Goal: Use online tool/utility: Utilize a website feature to perform a specific function

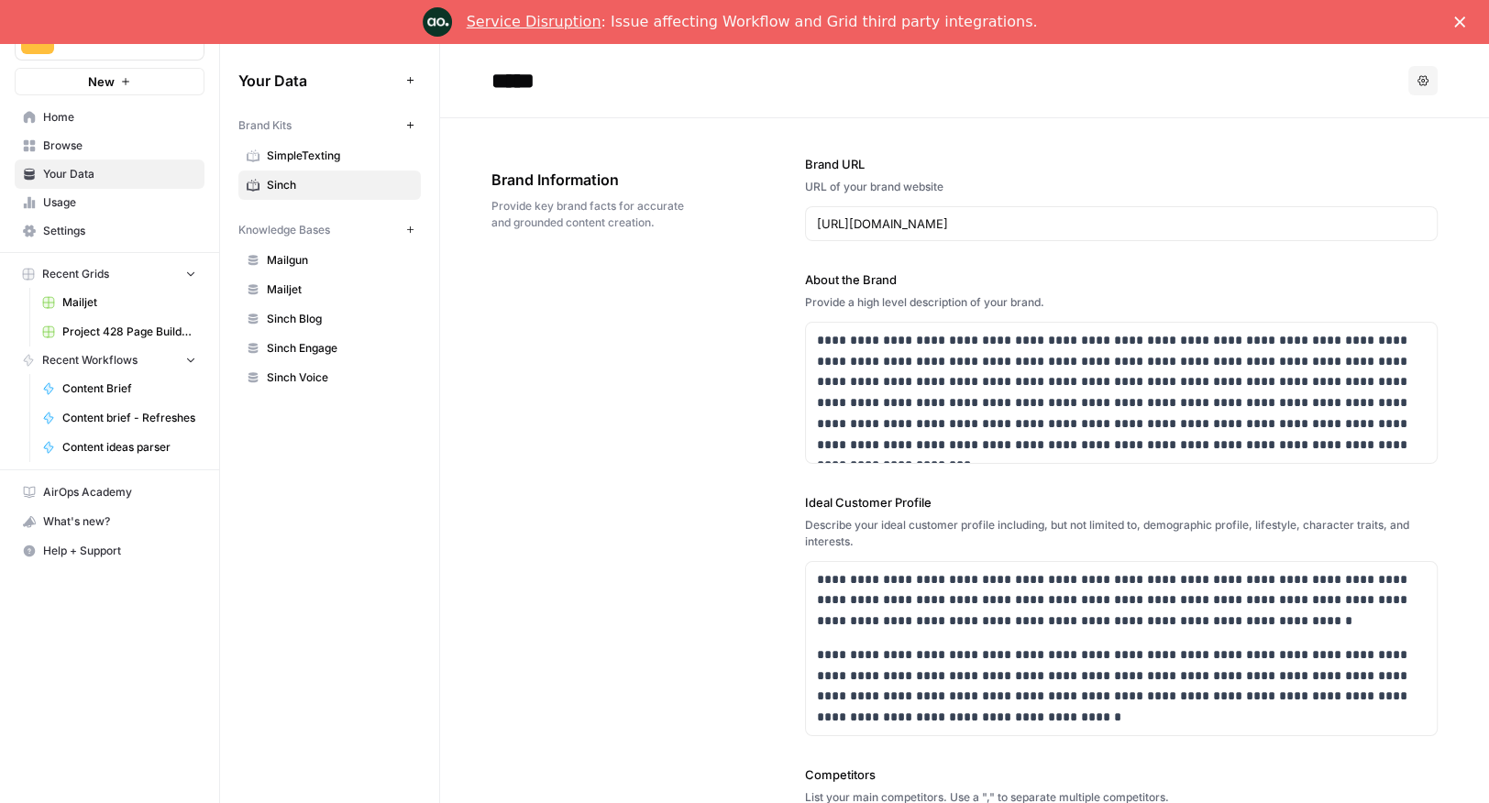
click at [55, 144] on span "Browse" at bounding box center [119, 146] width 153 height 17
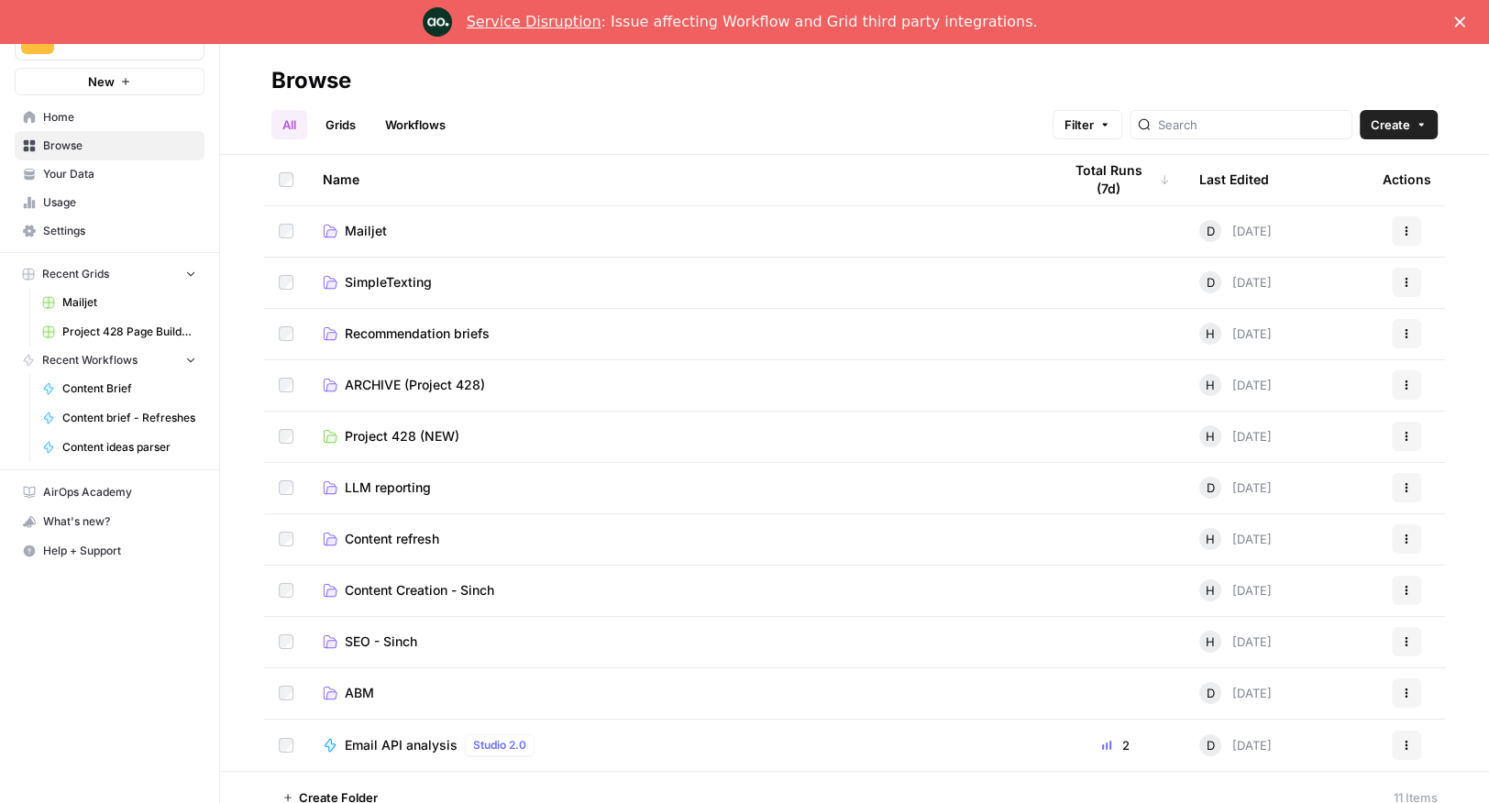
click at [408, 529] on td "Content refresh" at bounding box center [677, 539] width 739 height 50
click at [407, 541] on span "Content refresh" at bounding box center [392, 539] width 94 height 18
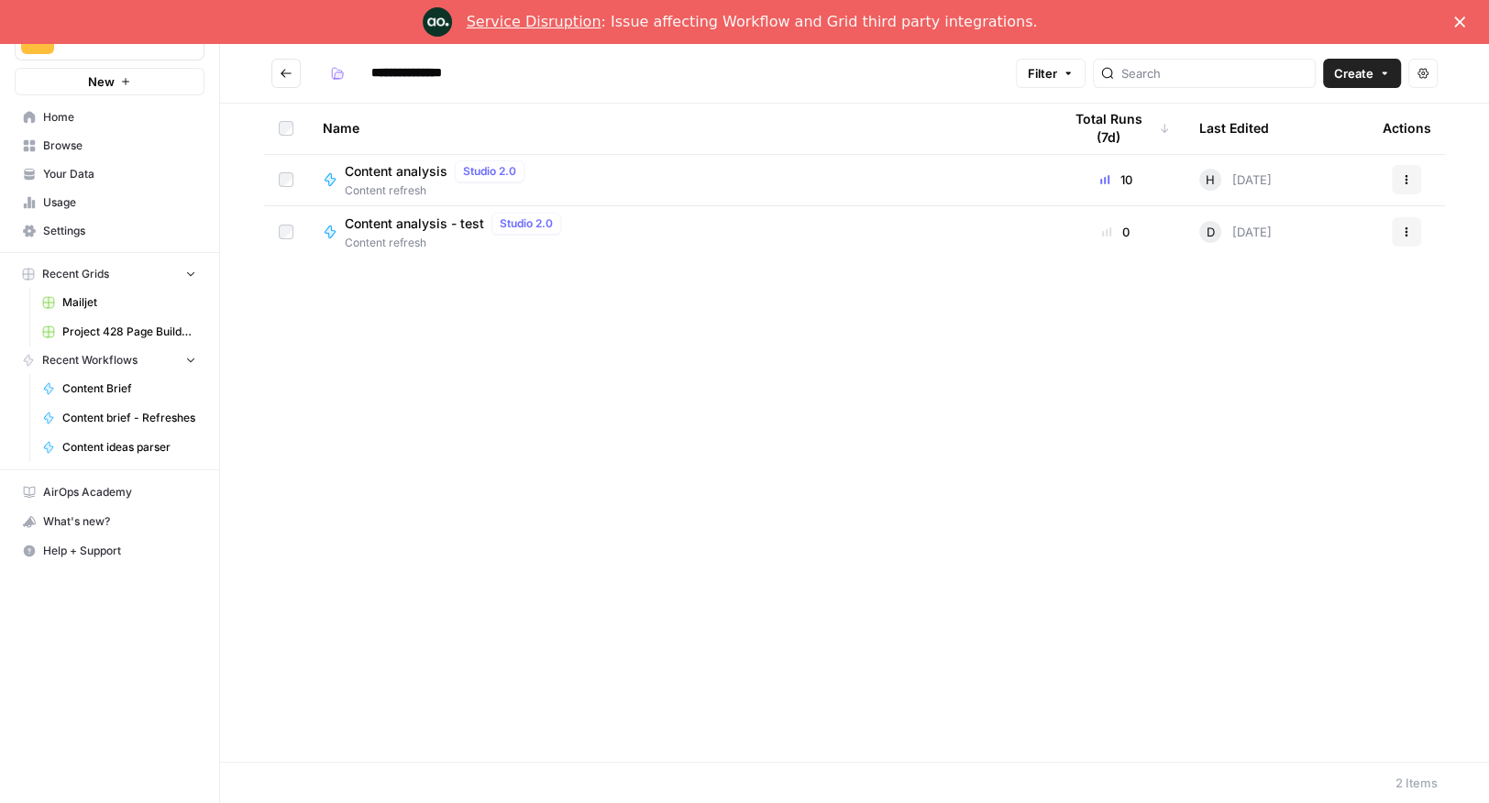
click at [400, 177] on span "Content analysis" at bounding box center [396, 171] width 103 height 18
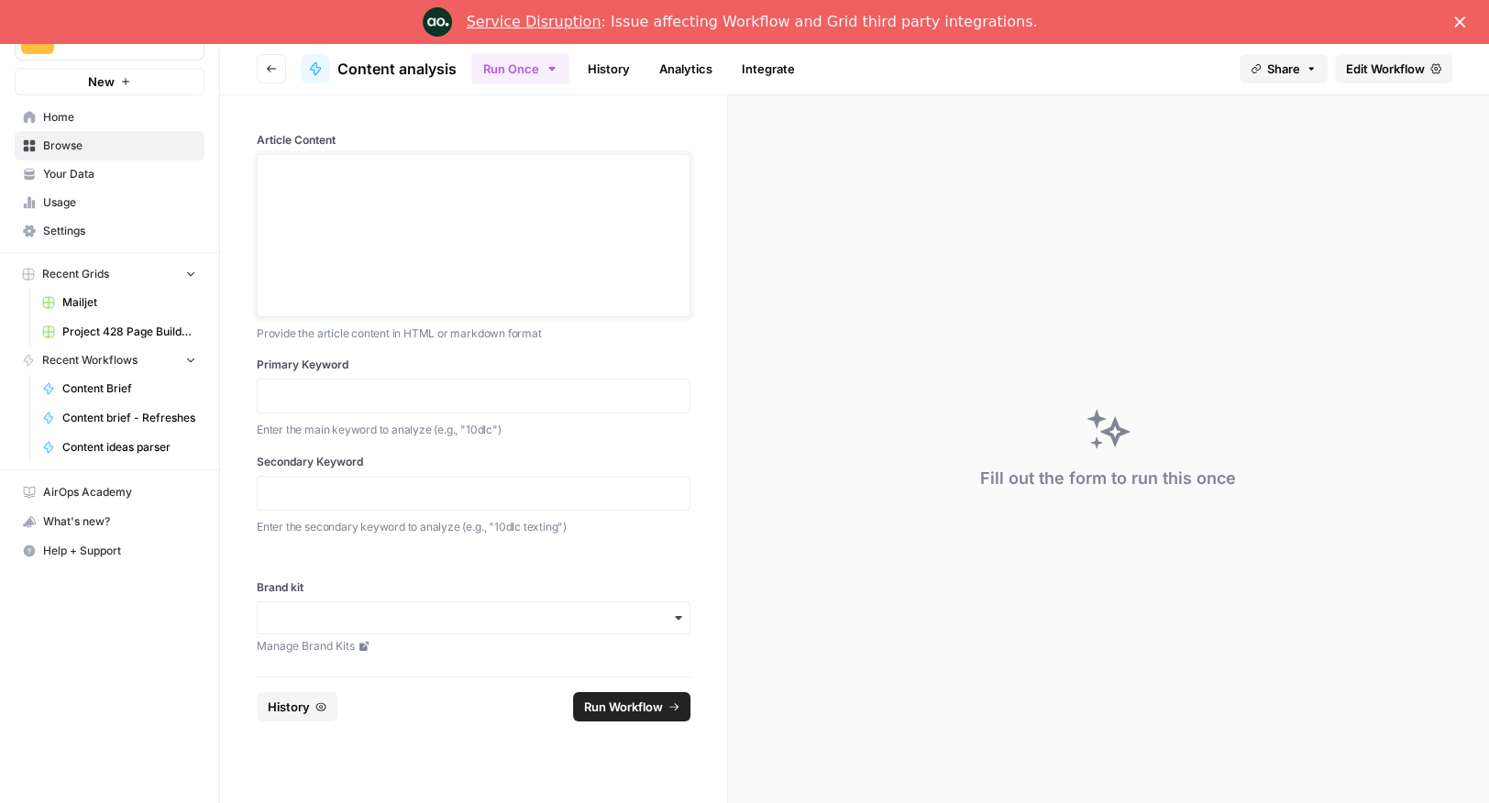
click at [345, 204] on div at bounding box center [474, 235] width 410 height 147
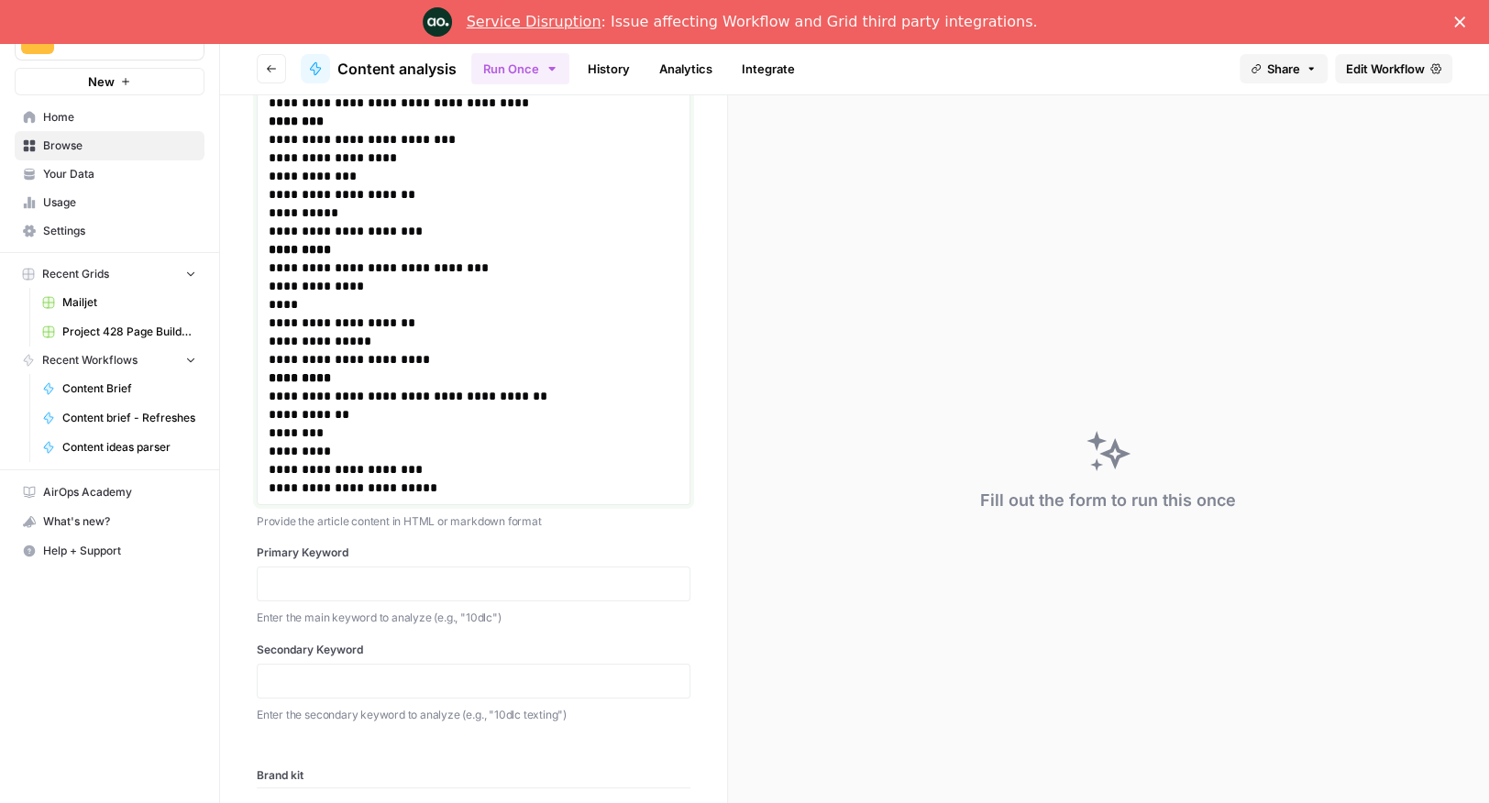
scroll to position [2279, 0]
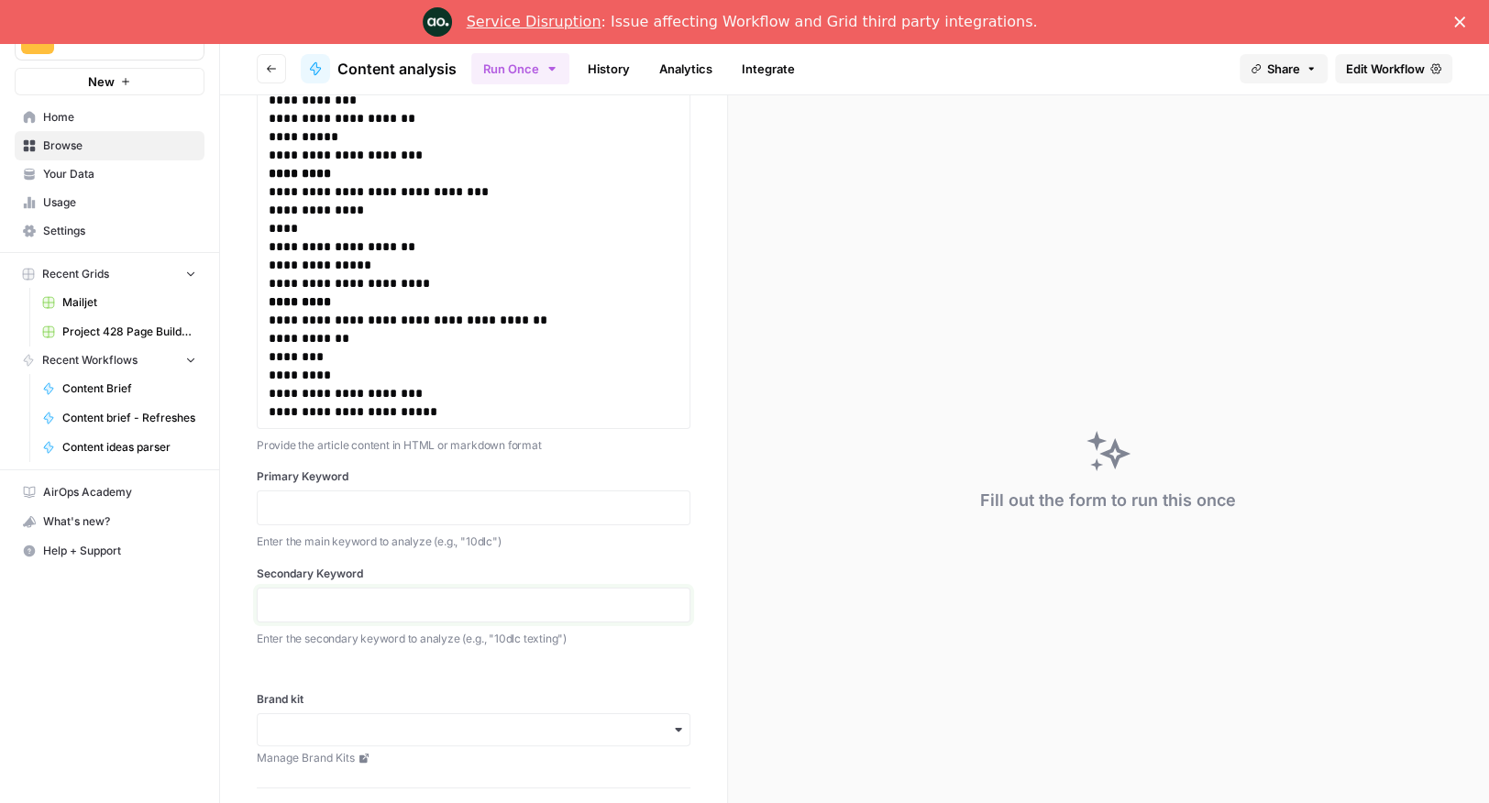
click at [337, 603] on p at bounding box center [474, 605] width 410 height 18
click at [353, 494] on div at bounding box center [474, 508] width 434 height 35
click at [353, 502] on p at bounding box center [474, 508] width 410 height 18
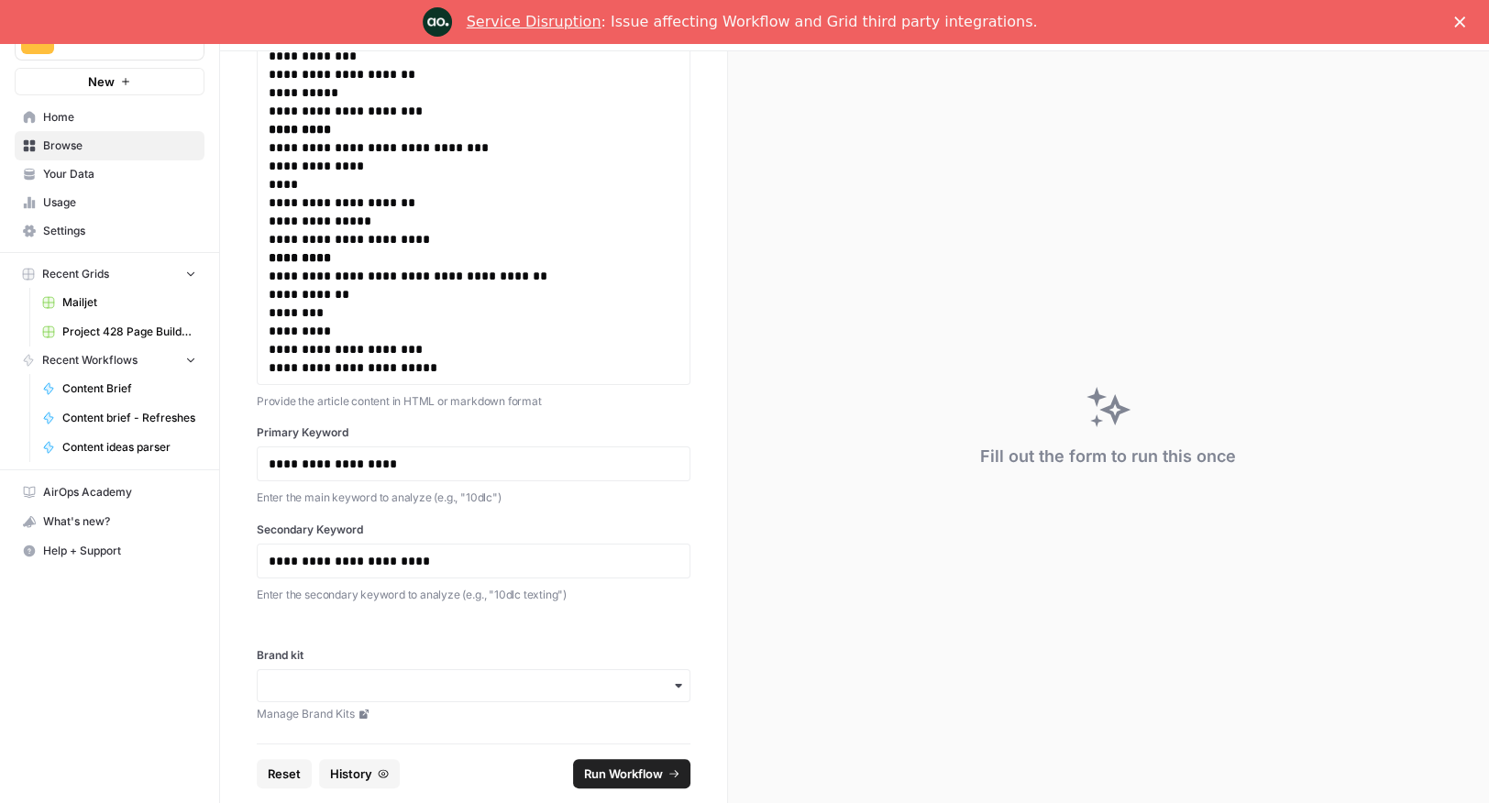
click at [383, 673] on div "button" at bounding box center [474, 685] width 434 height 33
click at [297, 761] on div "Sinch" at bounding box center [474, 769] width 432 height 35
click at [585, 761] on button "Run Workflow" at bounding box center [631, 773] width 117 height 29
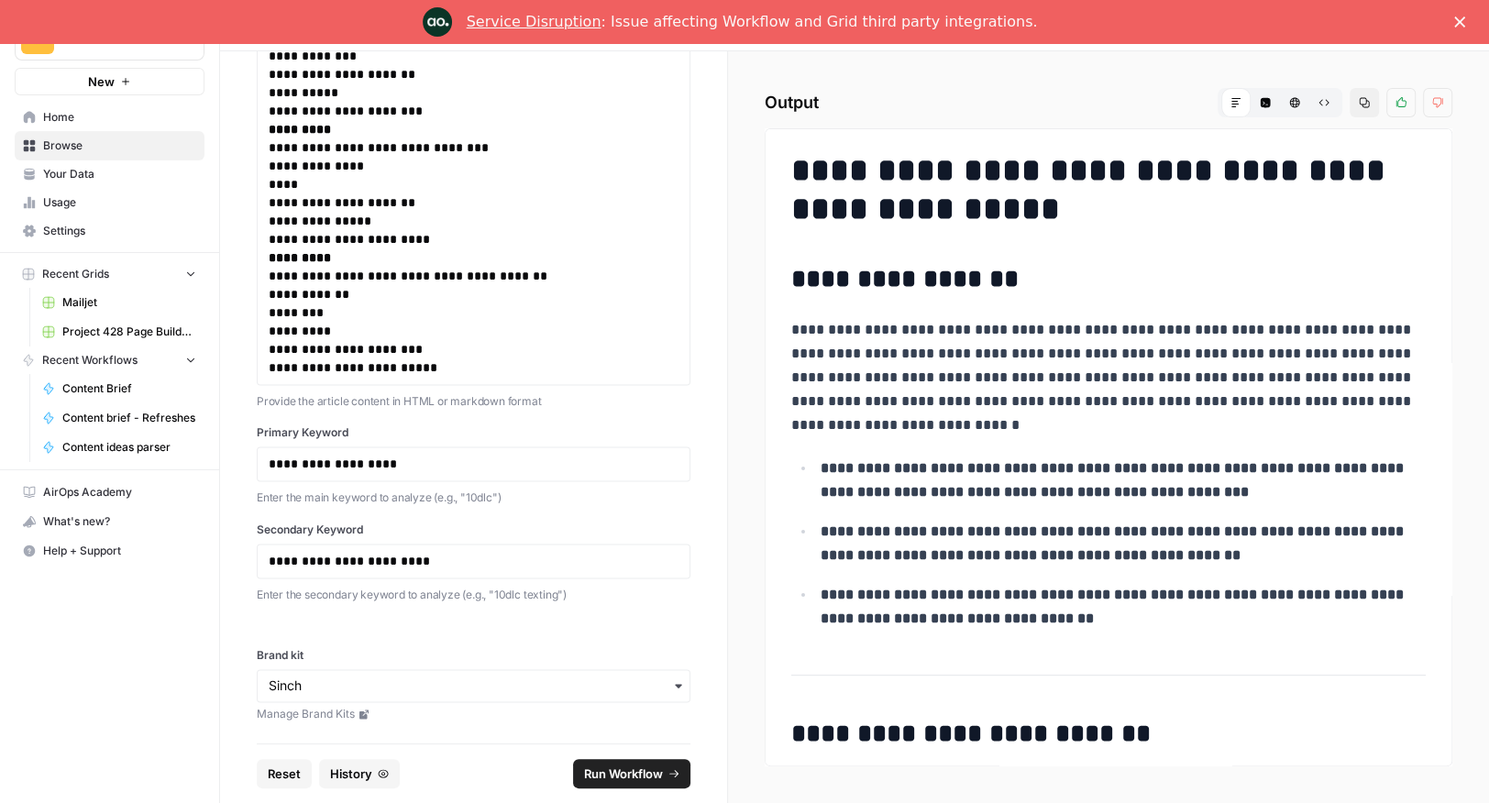
click at [1366, 103] on icon "button" at bounding box center [1364, 102] width 11 height 11
click at [379, 279] on p "**********" at bounding box center [474, 322] width 411 height 110
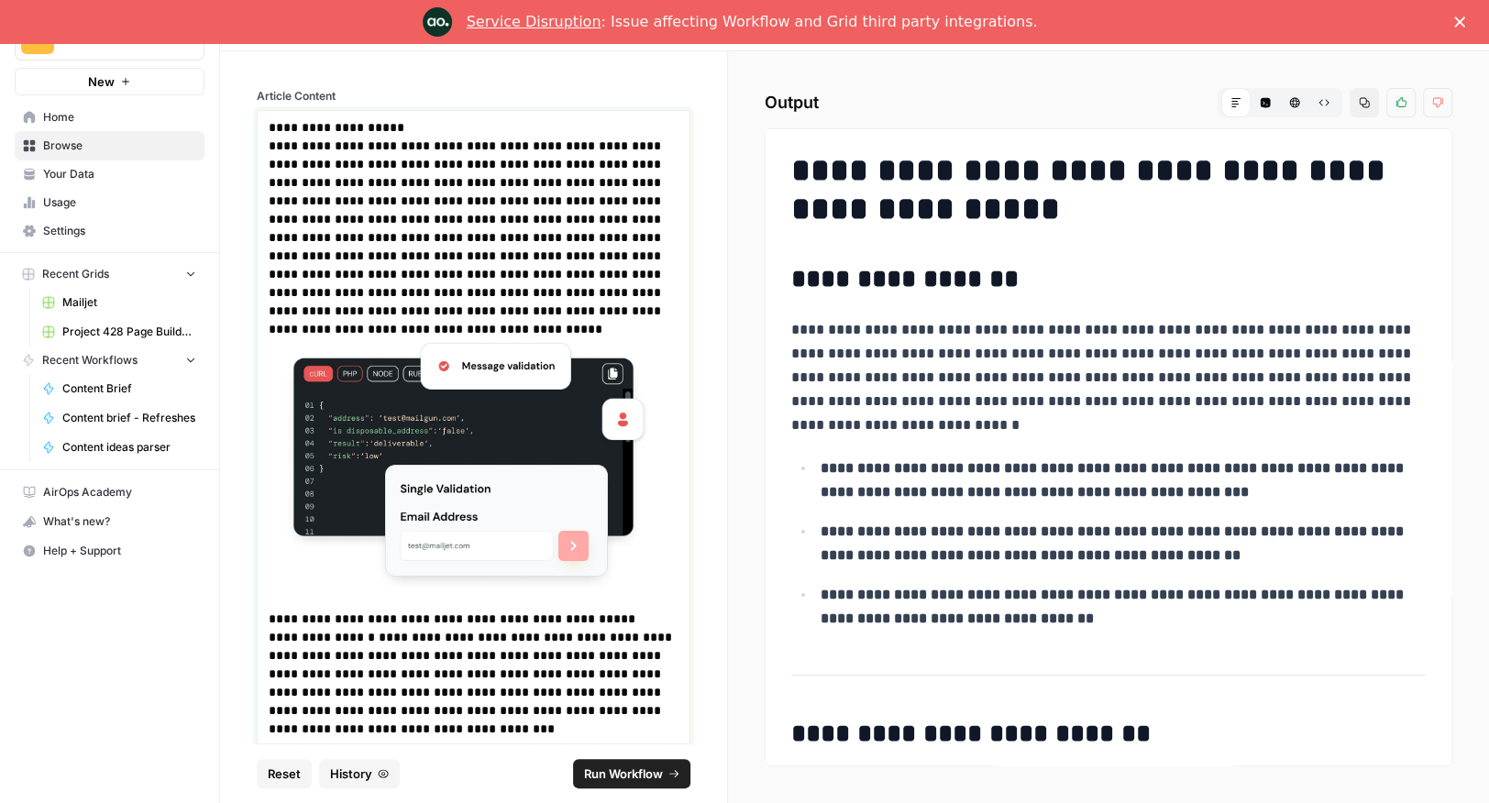
scroll to position [0, 0]
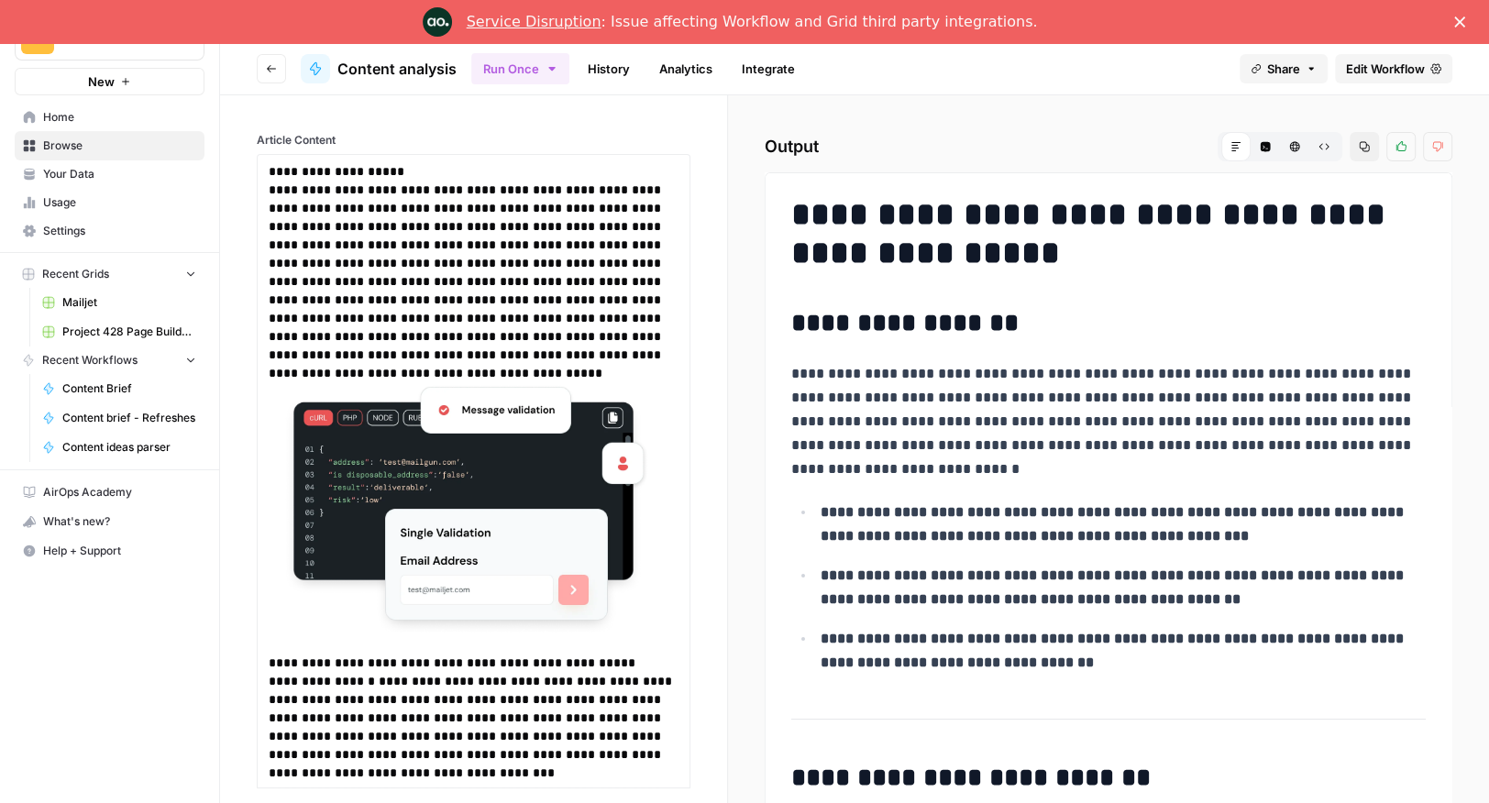
click at [275, 65] on icon "button" at bounding box center [271, 68] width 11 height 11
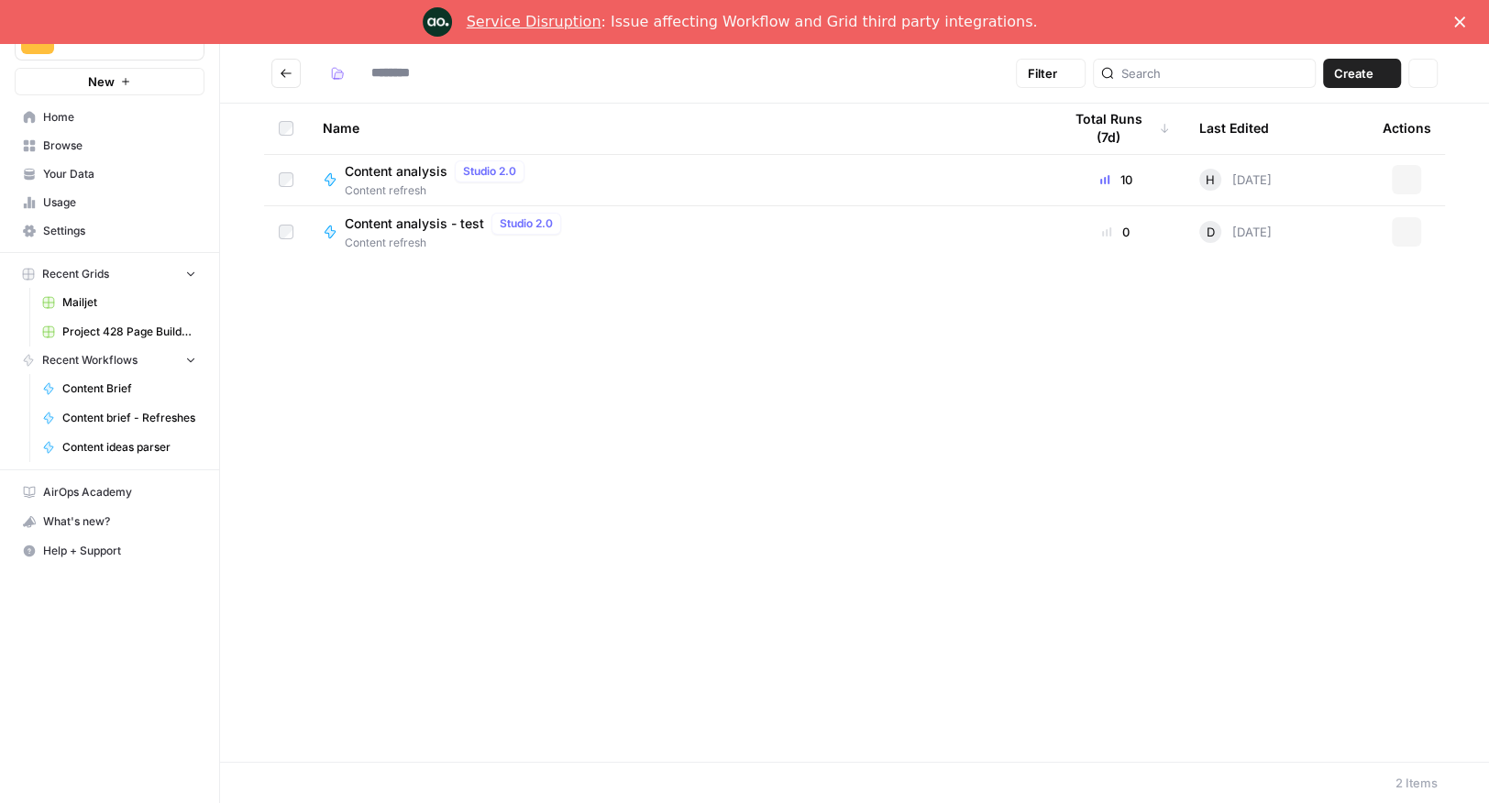
type input "**********"
click at [287, 83] on button "Go back" at bounding box center [285, 73] width 29 height 29
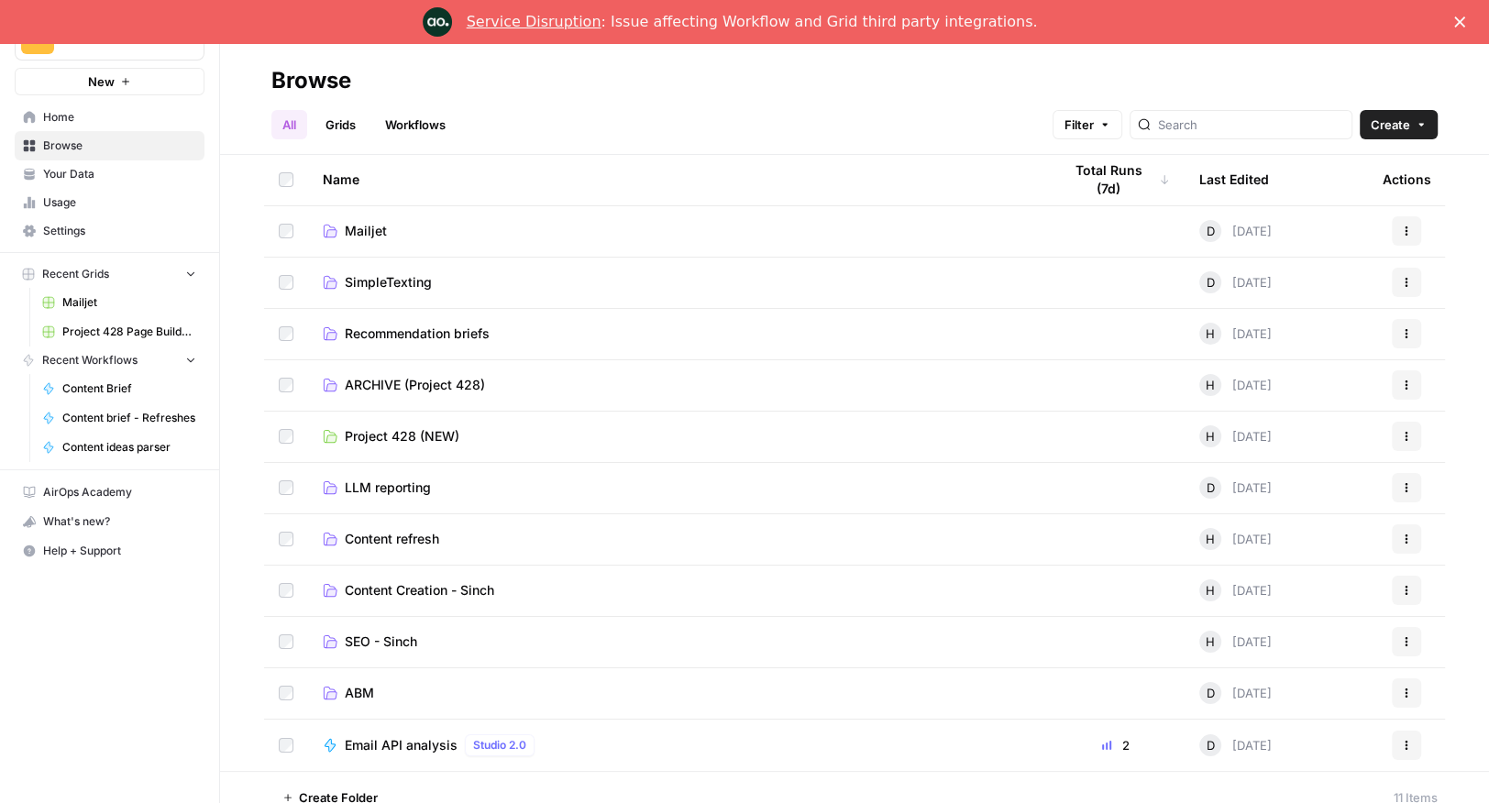
click at [391, 599] on span "Content Creation - Sinch" at bounding box center [419, 590] width 149 height 18
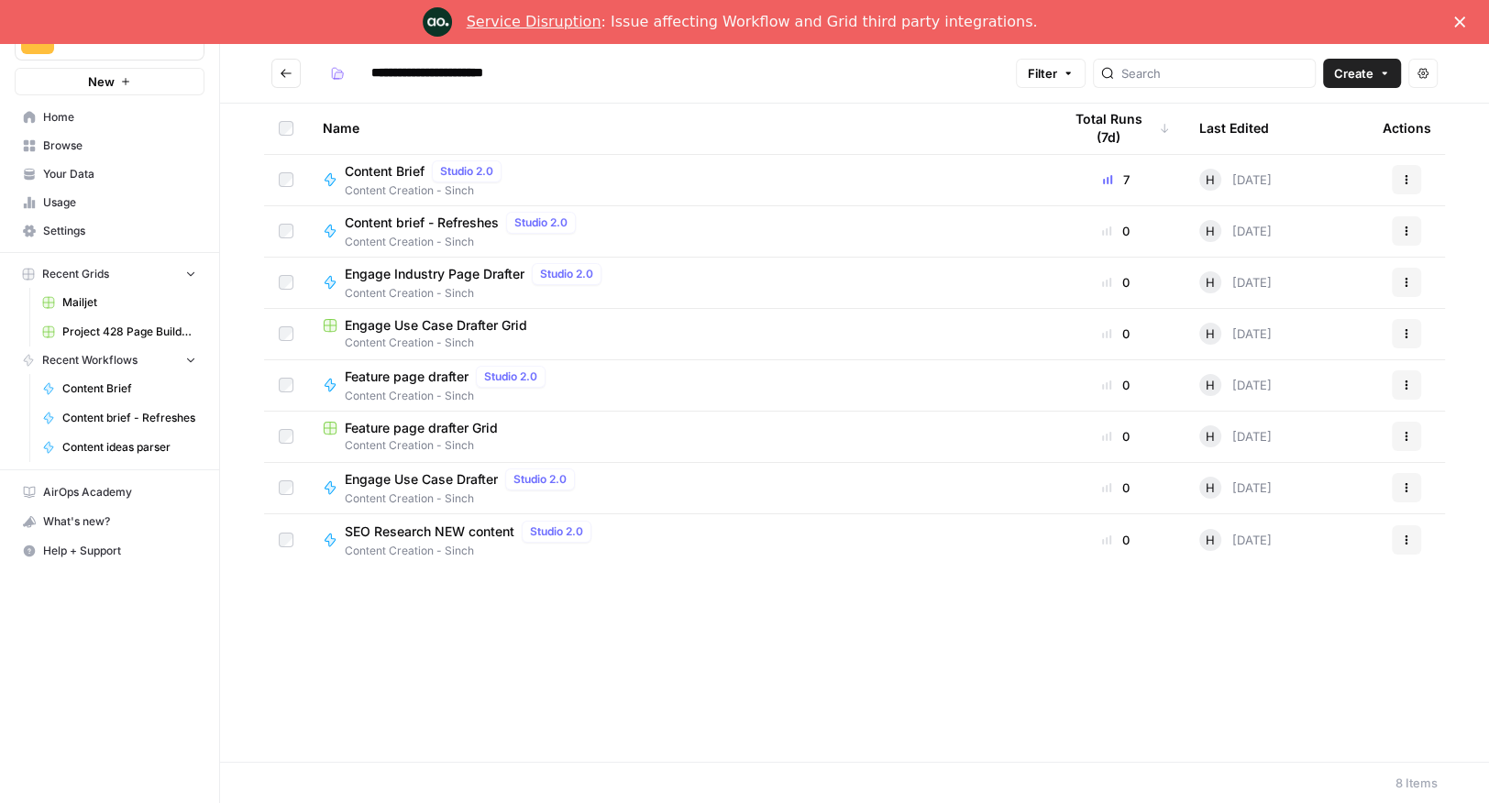
click at [384, 176] on span "Content Brief" at bounding box center [385, 171] width 80 height 18
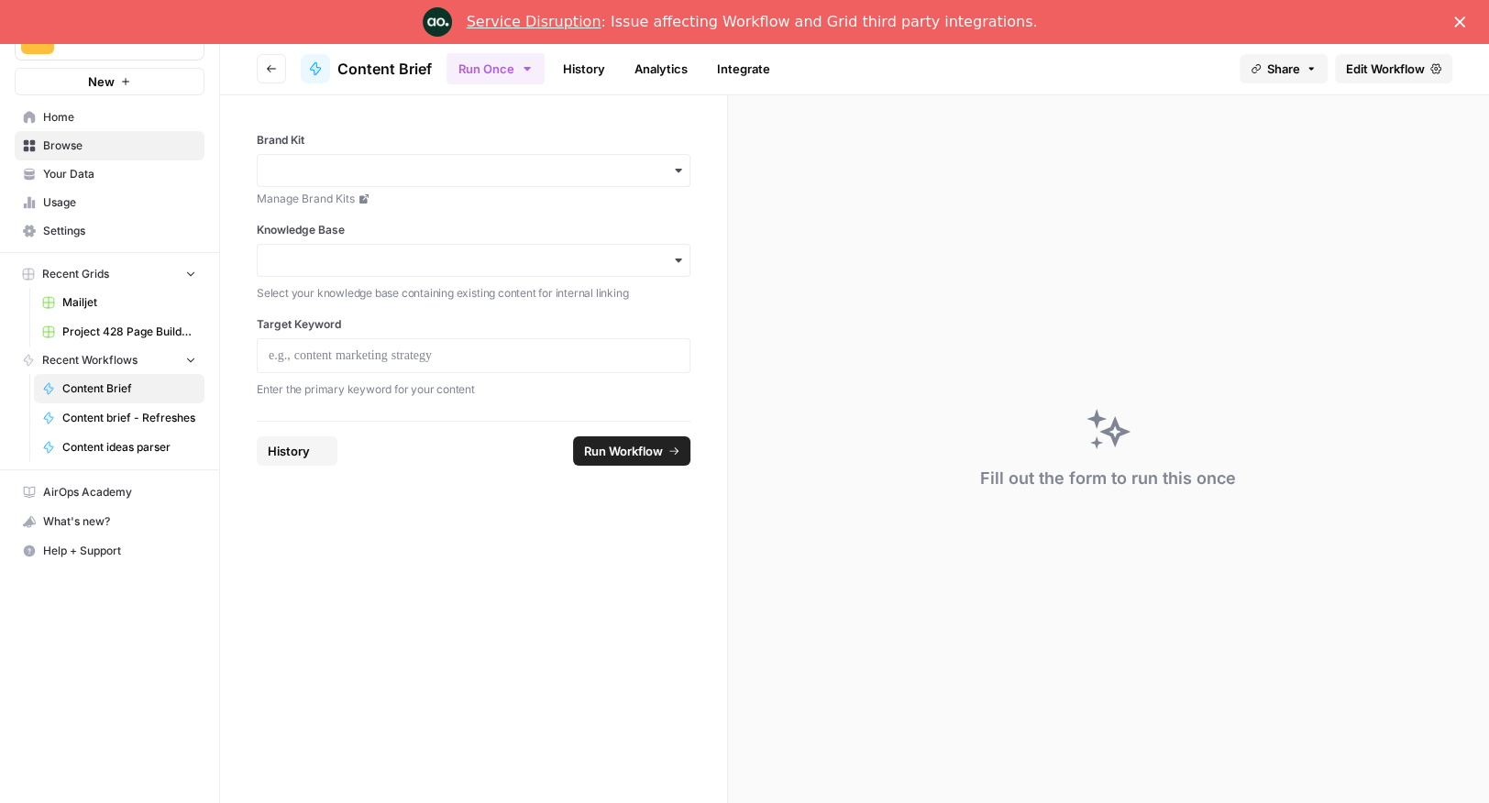
click at [308, 158] on div "button" at bounding box center [474, 170] width 434 height 33
click at [303, 257] on div "Sinch" at bounding box center [474, 255] width 432 height 35
click at [306, 240] on div "Knowledge Base Select your knowledge base containing existing content for inter…" at bounding box center [474, 262] width 434 height 81
click at [306, 253] on input "Knowledge Base" at bounding box center [474, 260] width 410 height 18
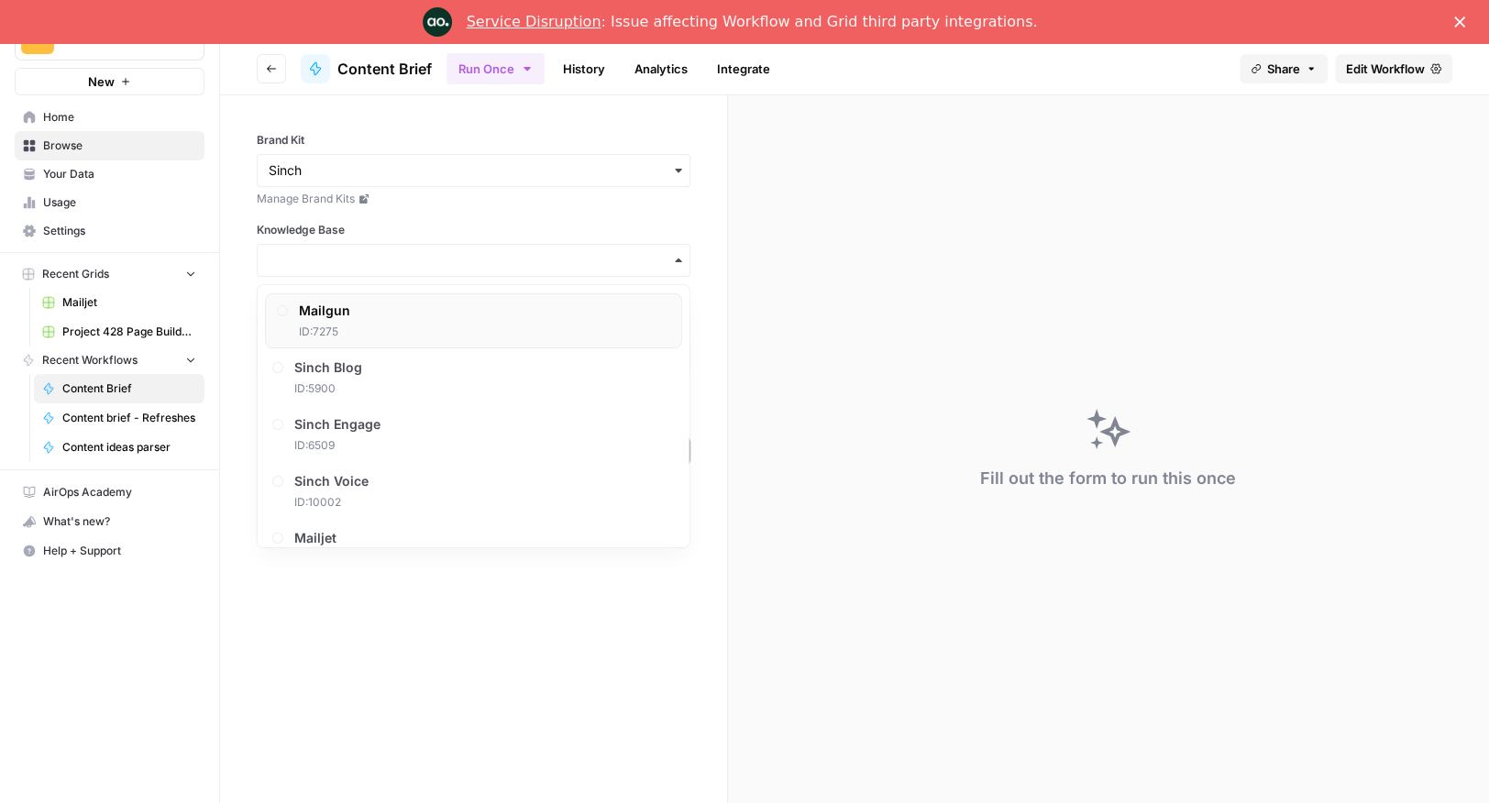
click at [316, 322] on div "Mailgun ID: 7275" at bounding box center [324, 321] width 51 height 39
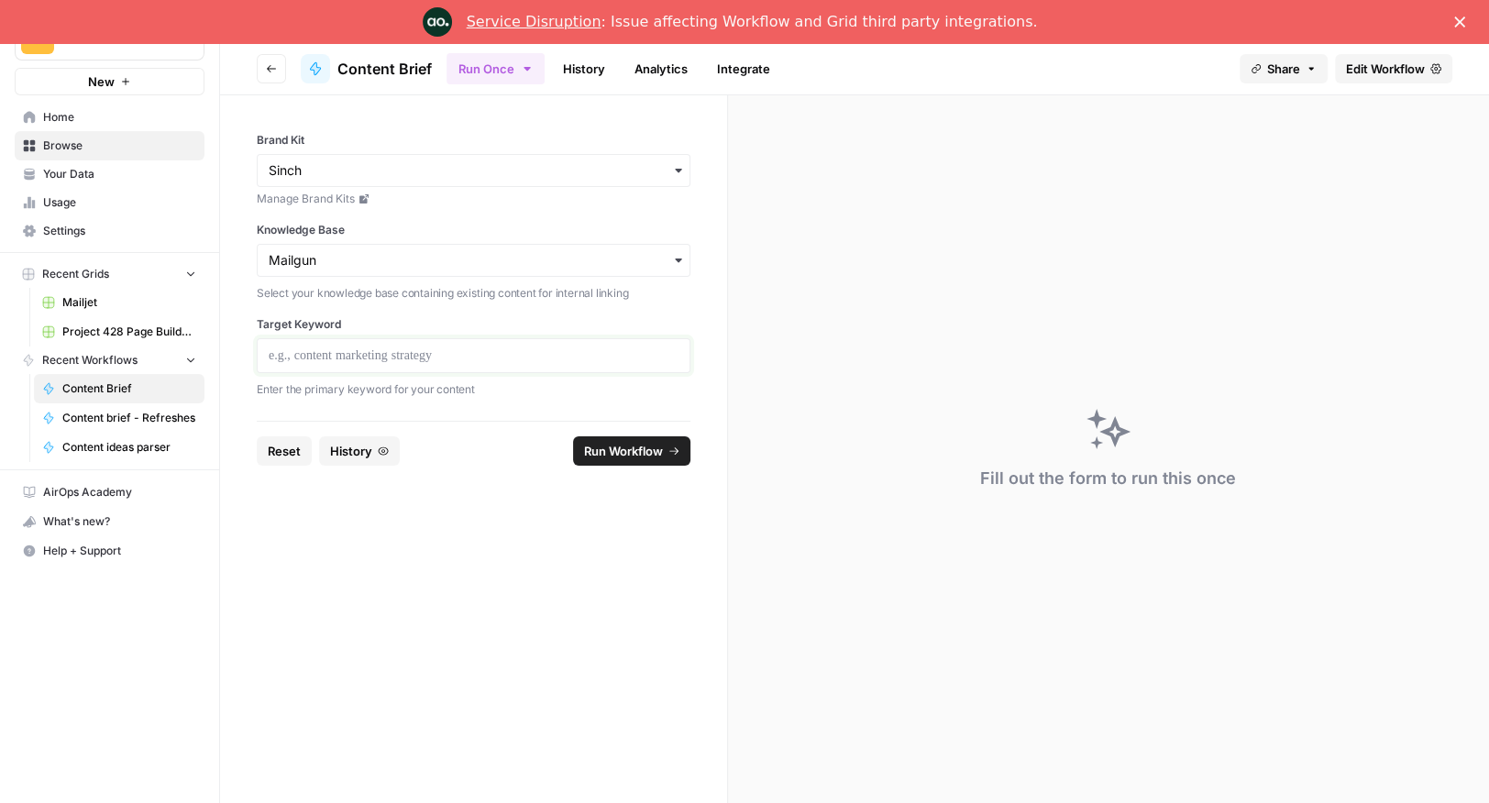
click at [358, 354] on p at bounding box center [474, 356] width 410 height 18
click at [657, 459] on button "Run Workflow" at bounding box center [631, 450] width 117 height 29
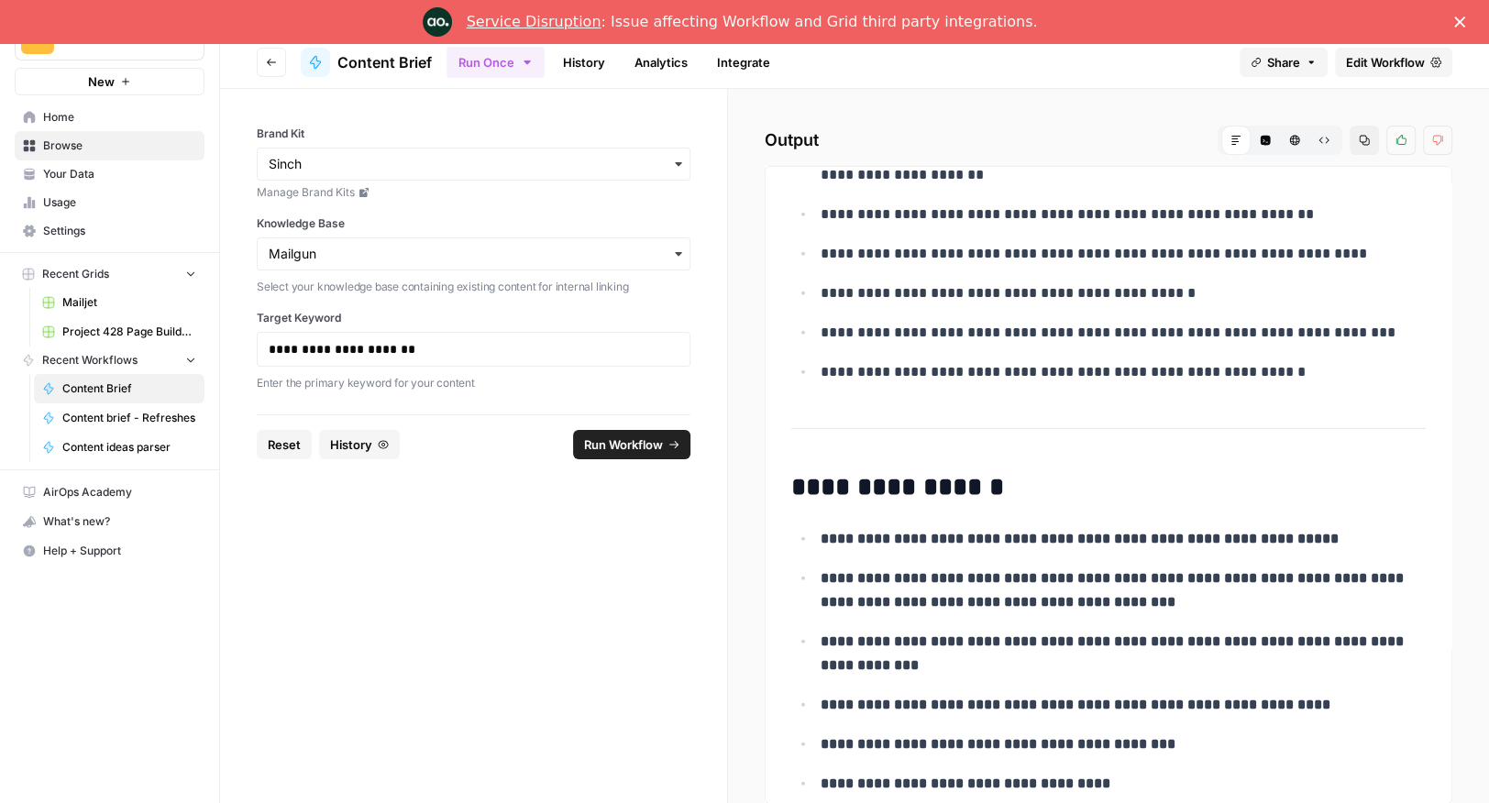
scroll to position [44, 0]
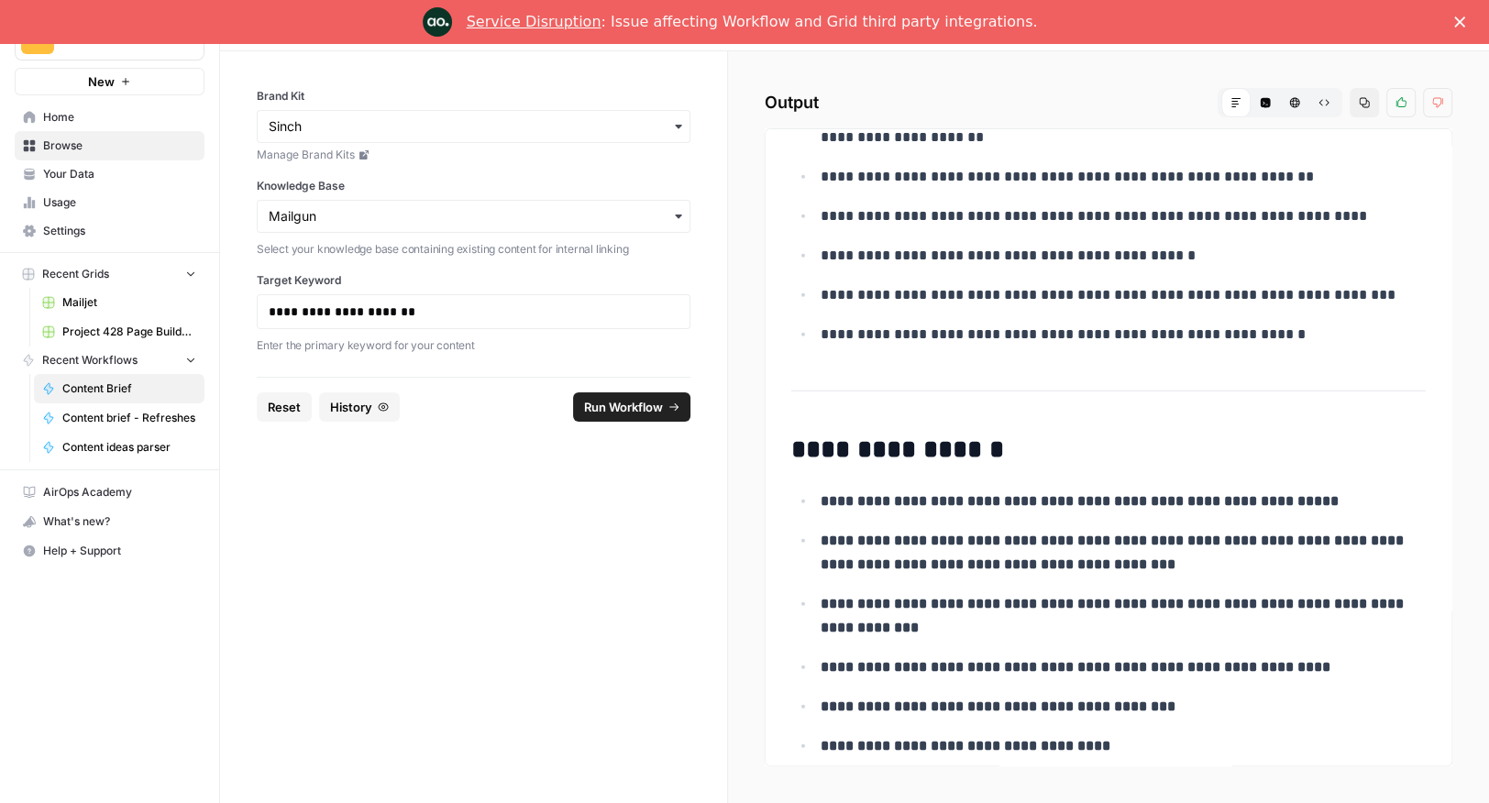
drag, startPoint x: 790, startPoint y: 234, endPoint x: 1300, endPoint y: 898, distance: 837.1
click at [1300, 802] on html "**********" at bounding box center [744, 401] width 1489 height 803
copy div "**********"
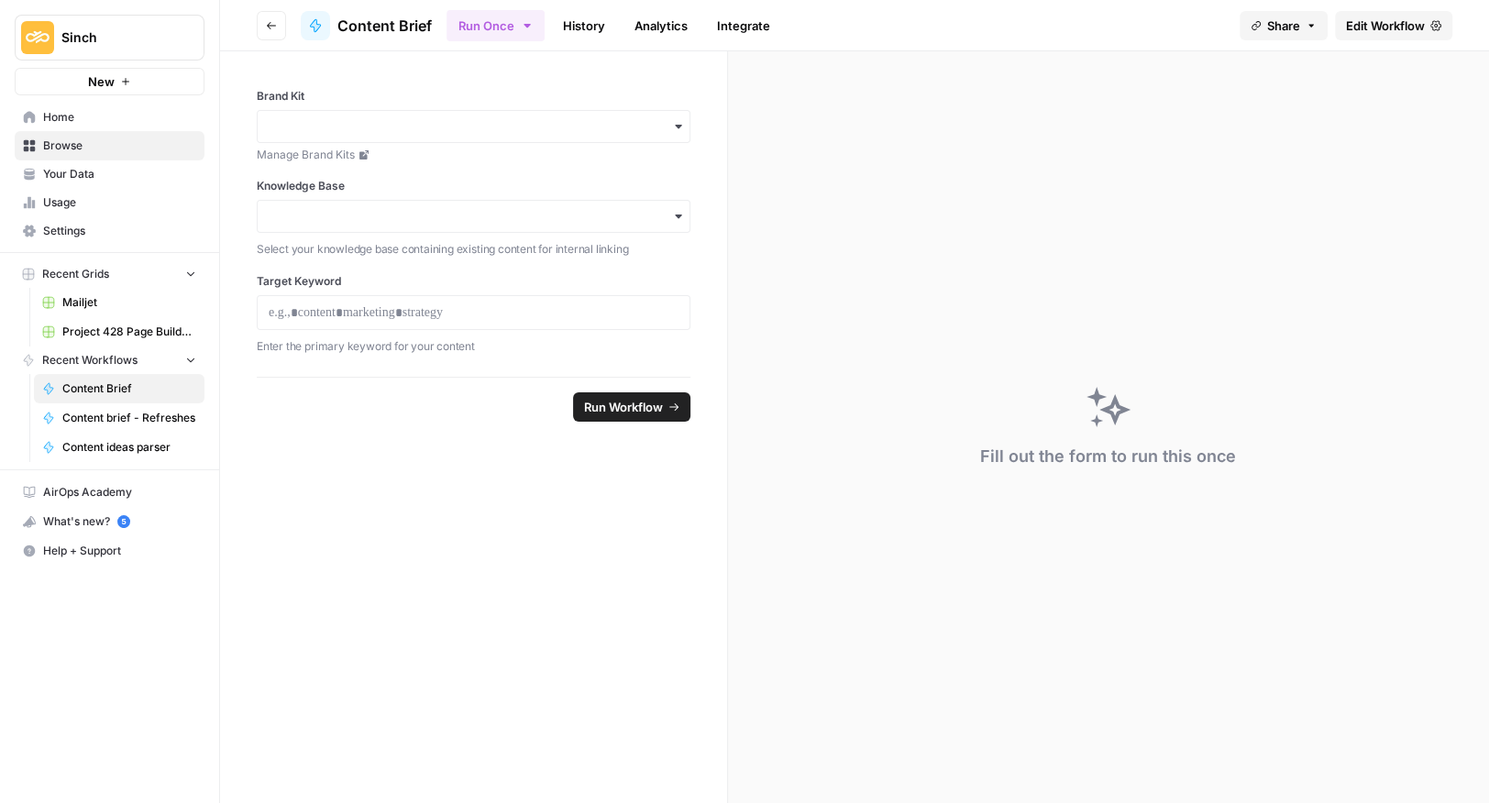
click at [277, 31] on button "Go back" at bounding box center [271, 25] width 29 height 29
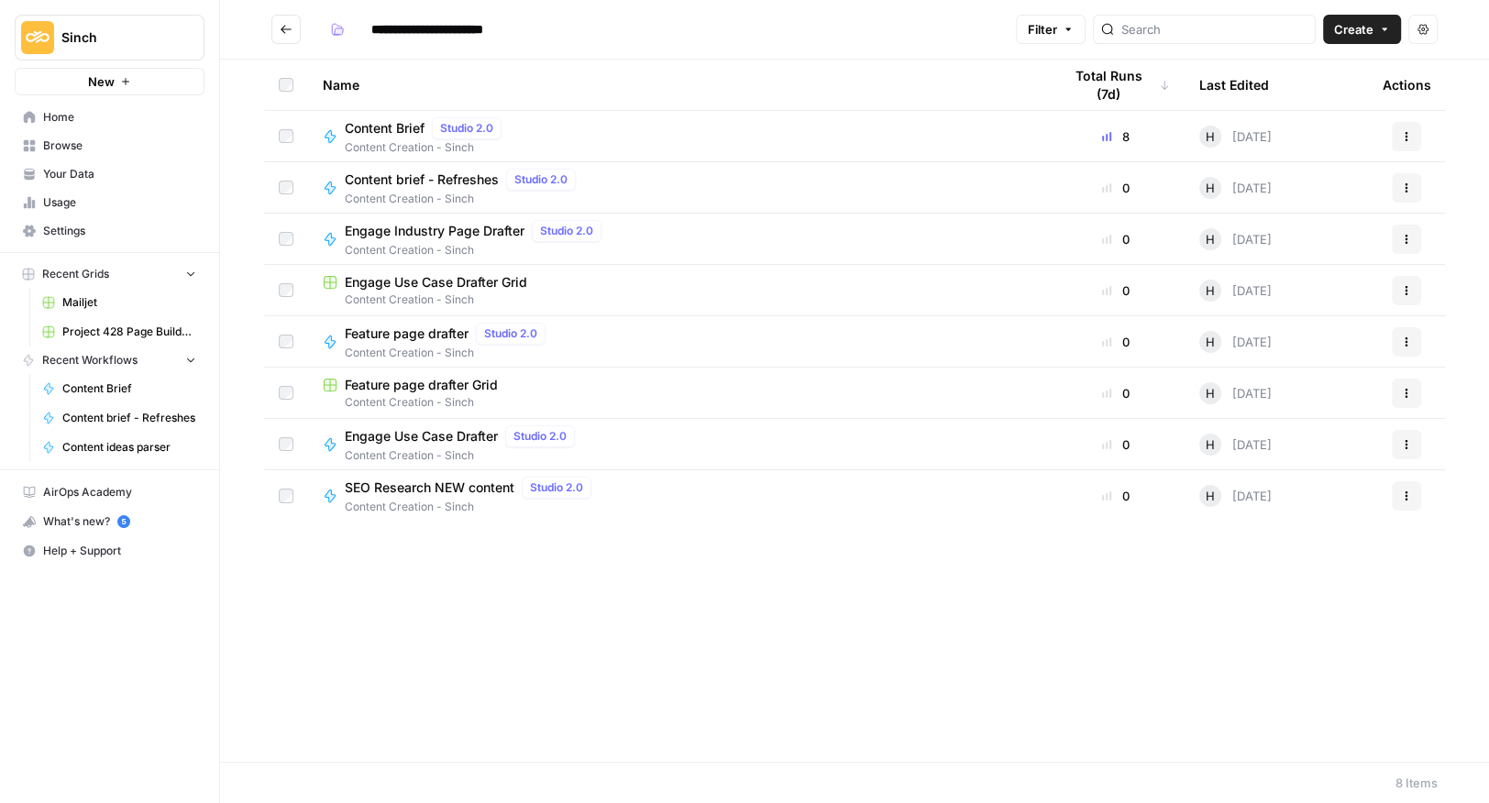
click at [277, 31] on button "Go back" at bounding box center [285, 29] width 29 height 29
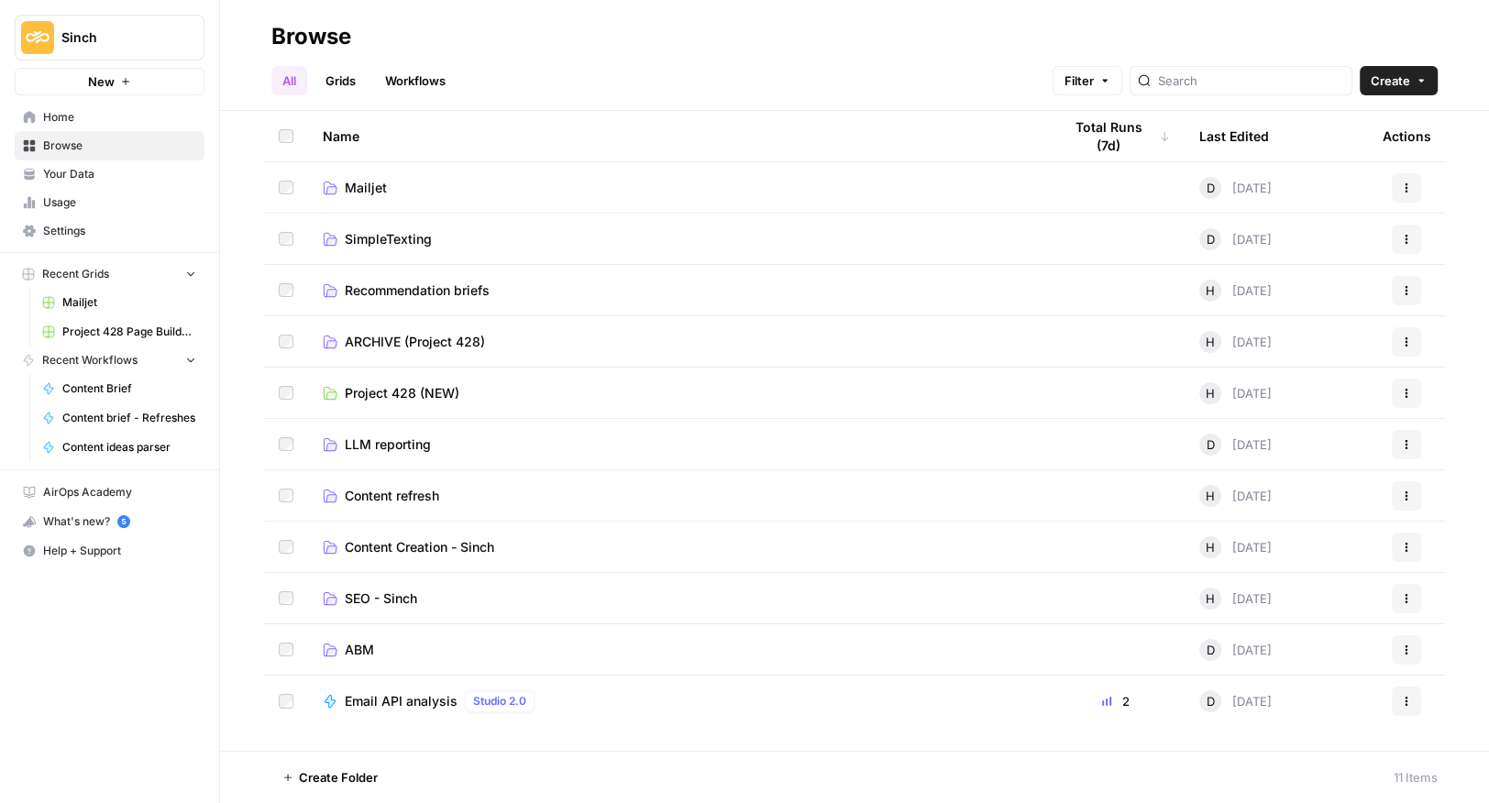
click at [406, 489] on span "Content refresh" at bounding box center [392, 496] width 94 height 18
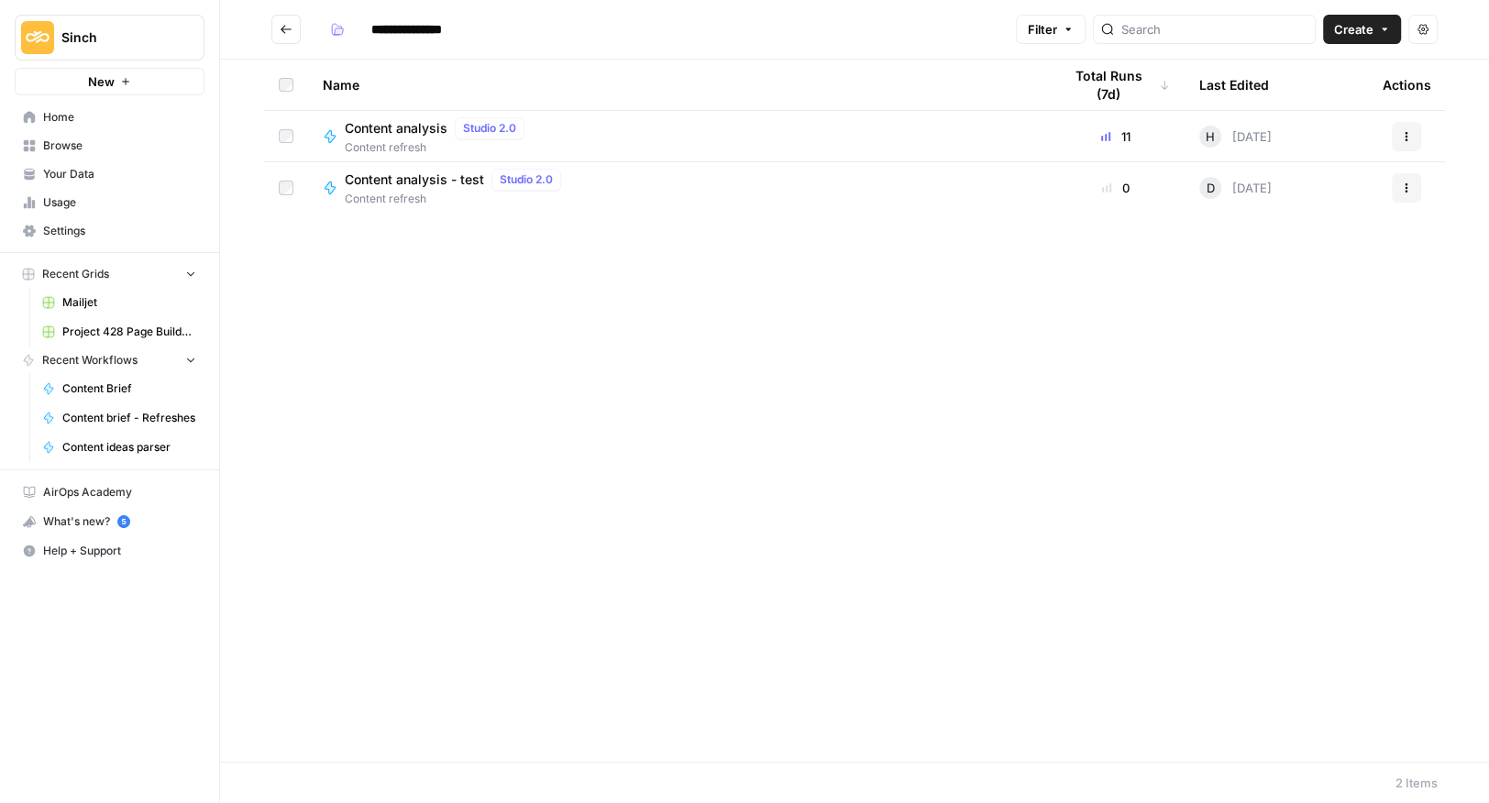
click at [408, 122] on span "Content analysis" at bounding box center [396, 128] width 103 height 18
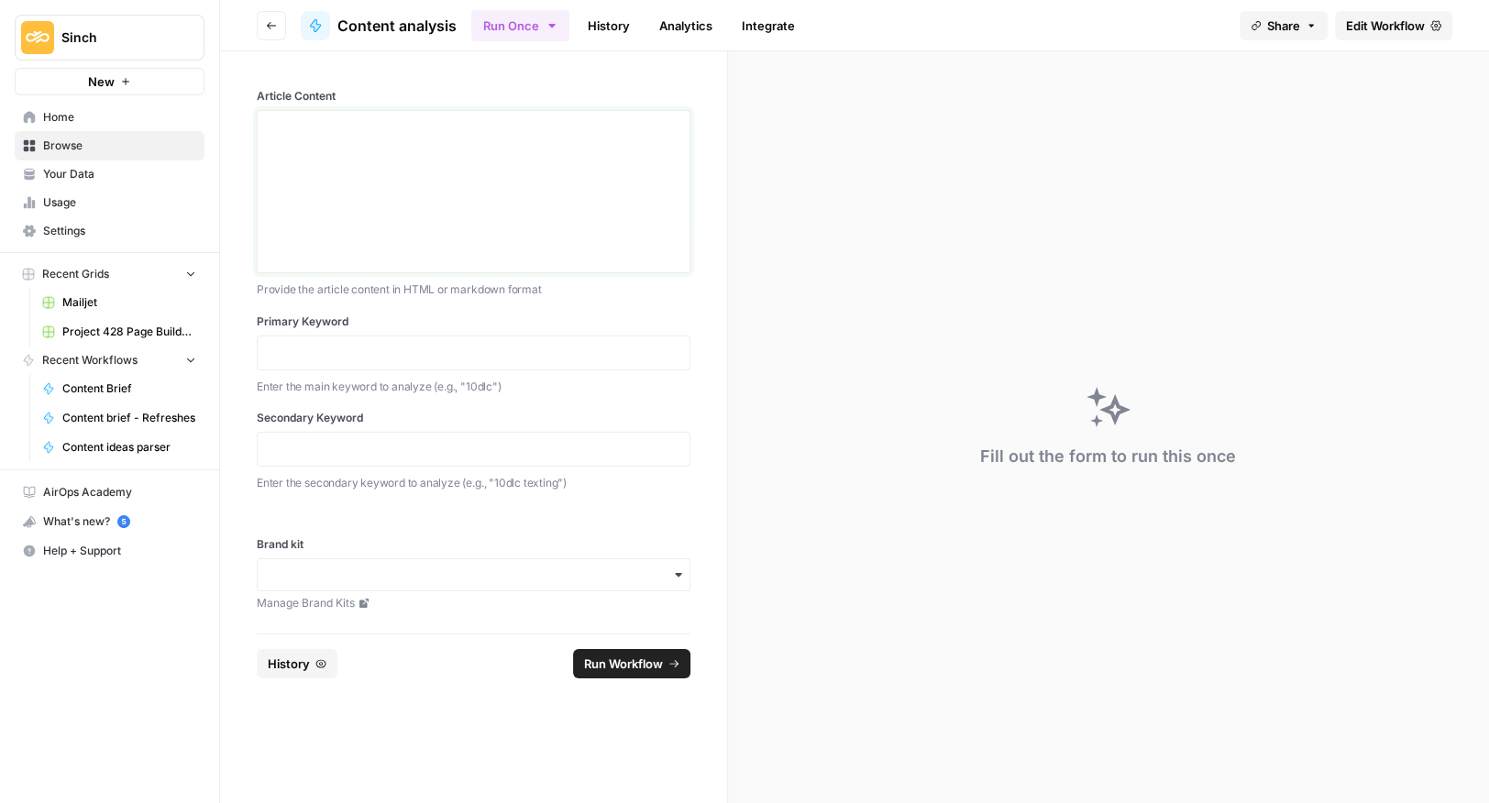
click at [362, 148] on div at bounding box center [474, 191] width 410 height 147
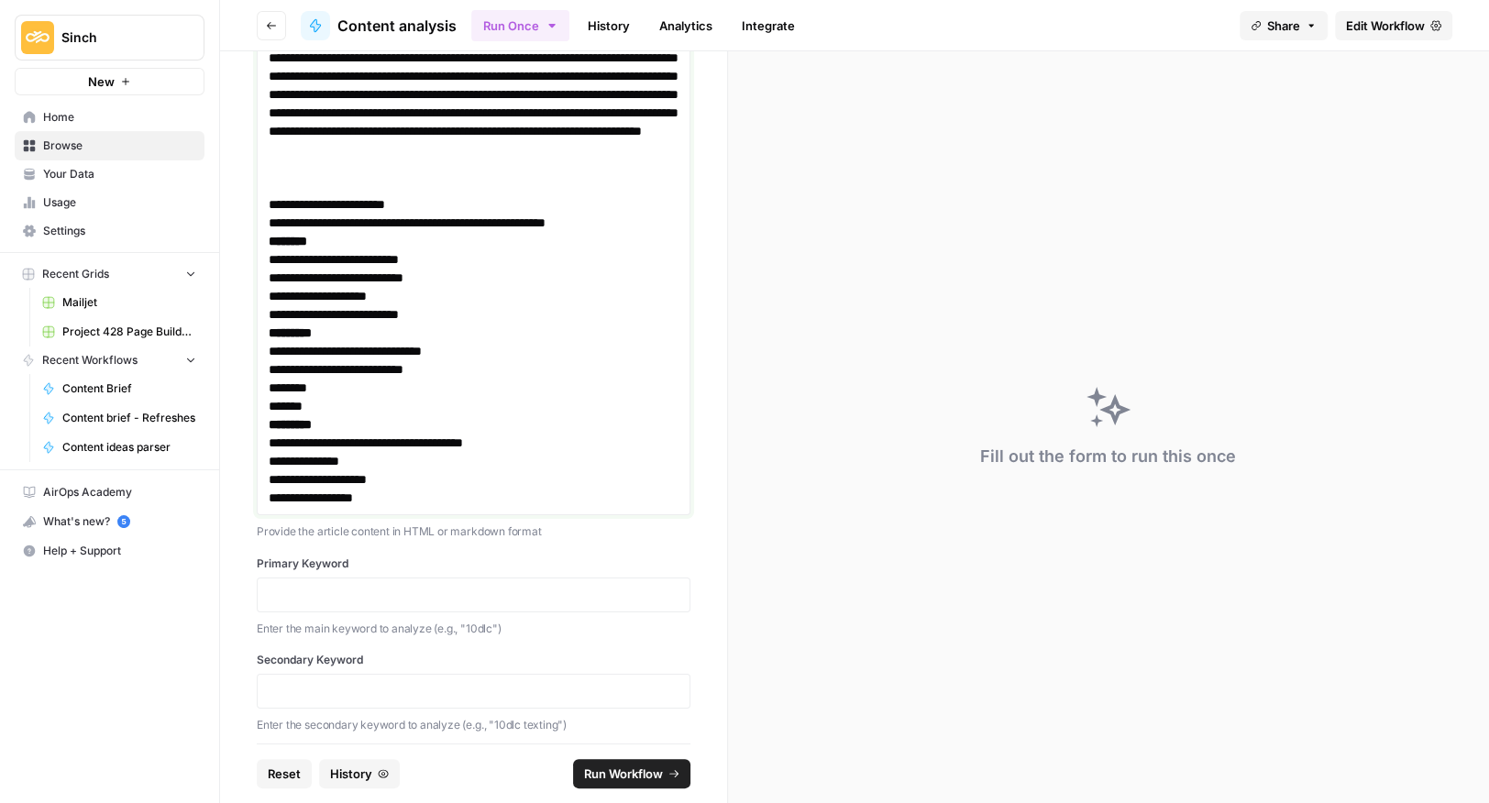
scroll to position [2224, 0]
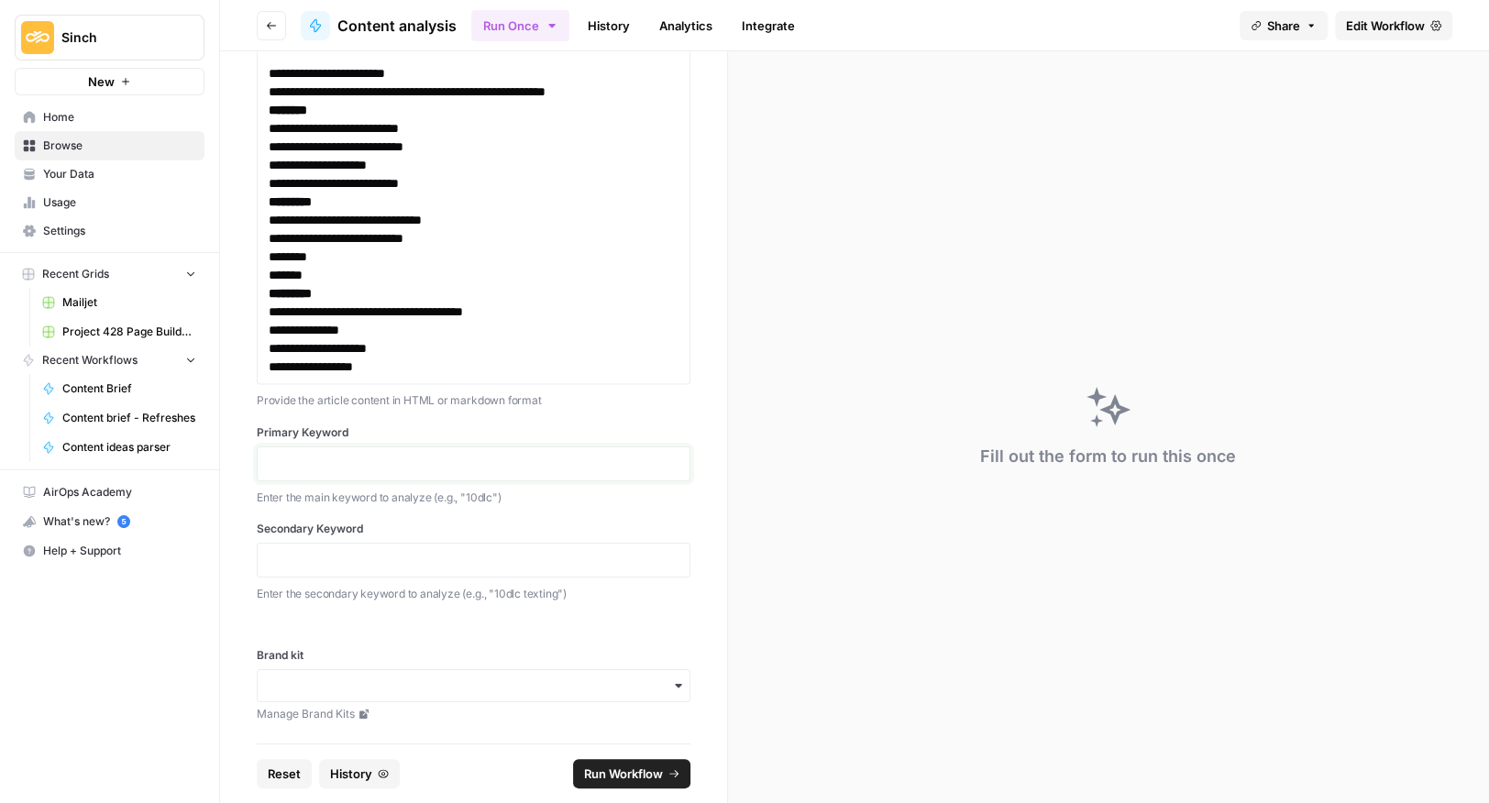
click at [293, 466] on p at bounding box center [474, 464] width 410 height 18
click at [443, 695] on div "button" at bounding box center [474, 685] width 434 height 33
click at [307, 757] on div "Sinch" at bounding box center [474, 770] width 432 height 35
click at [635, 761] on button "Run Workflow" at bounding box center [631, 773] width 117 height 29
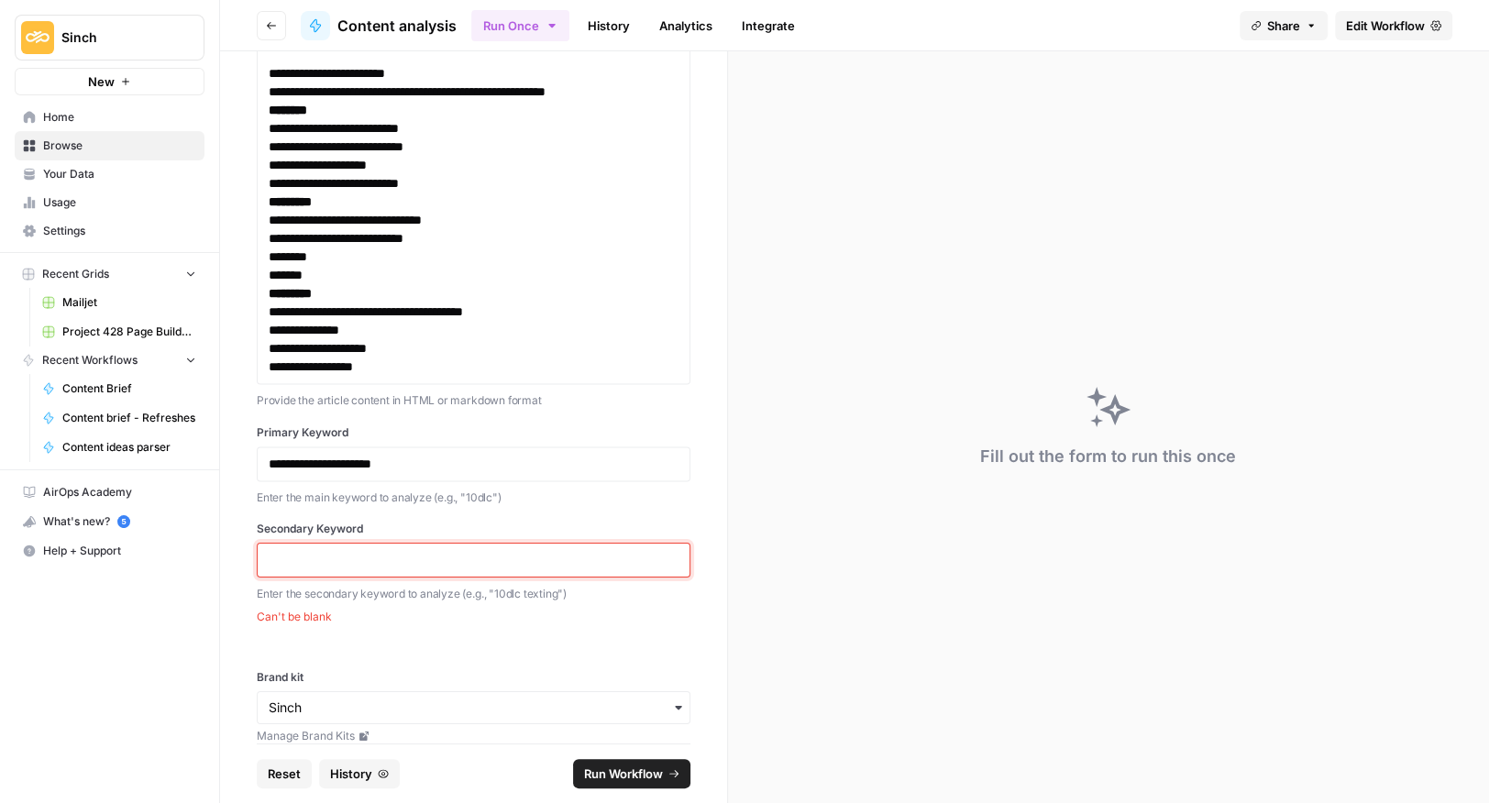
click at [346, 565] on p at bounding box center [474, 560] width 410 height 18
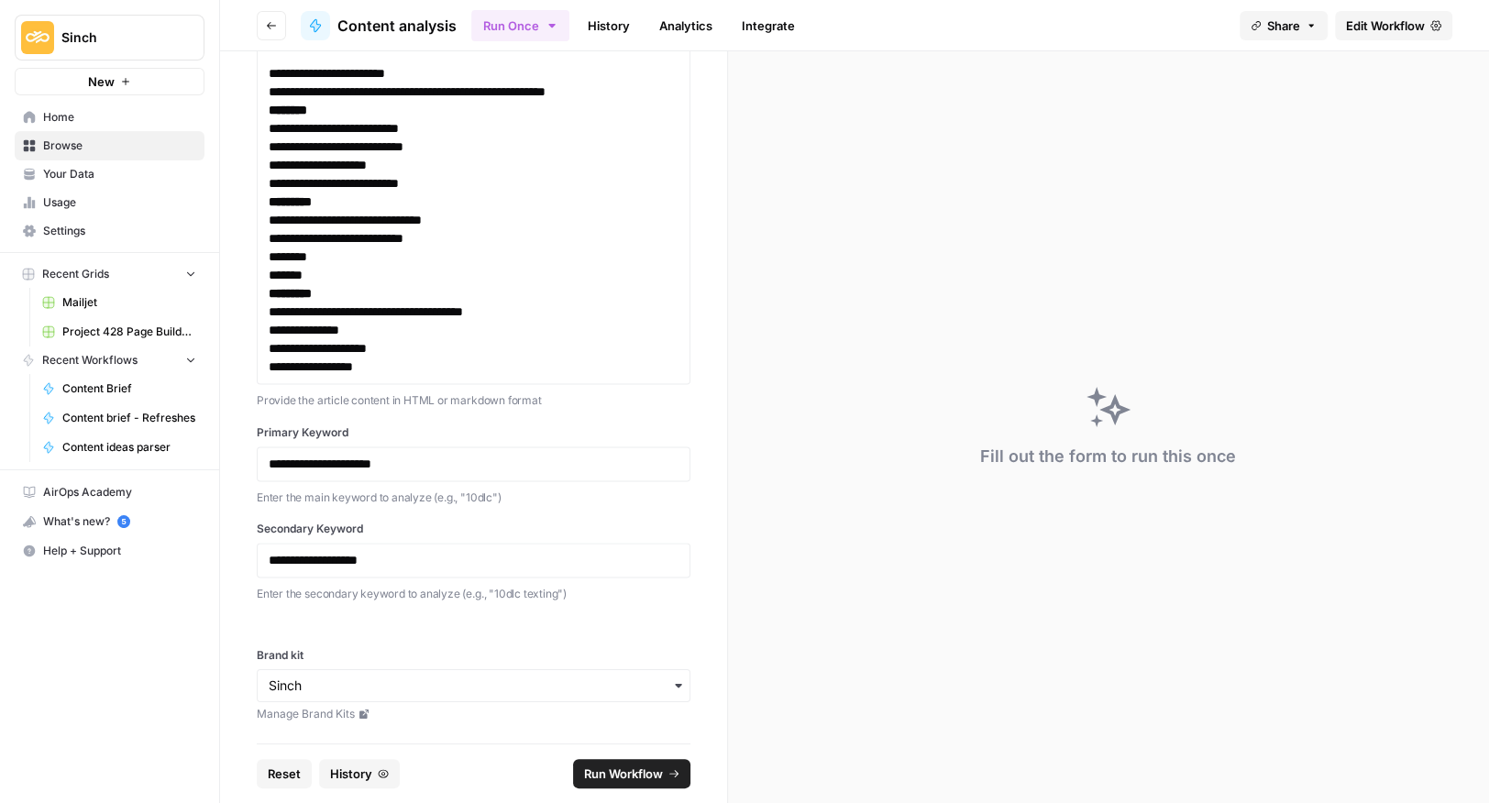
click at [638, 761] on button "Run Workflow" at bounding box center [631, 773] width 117 height 29
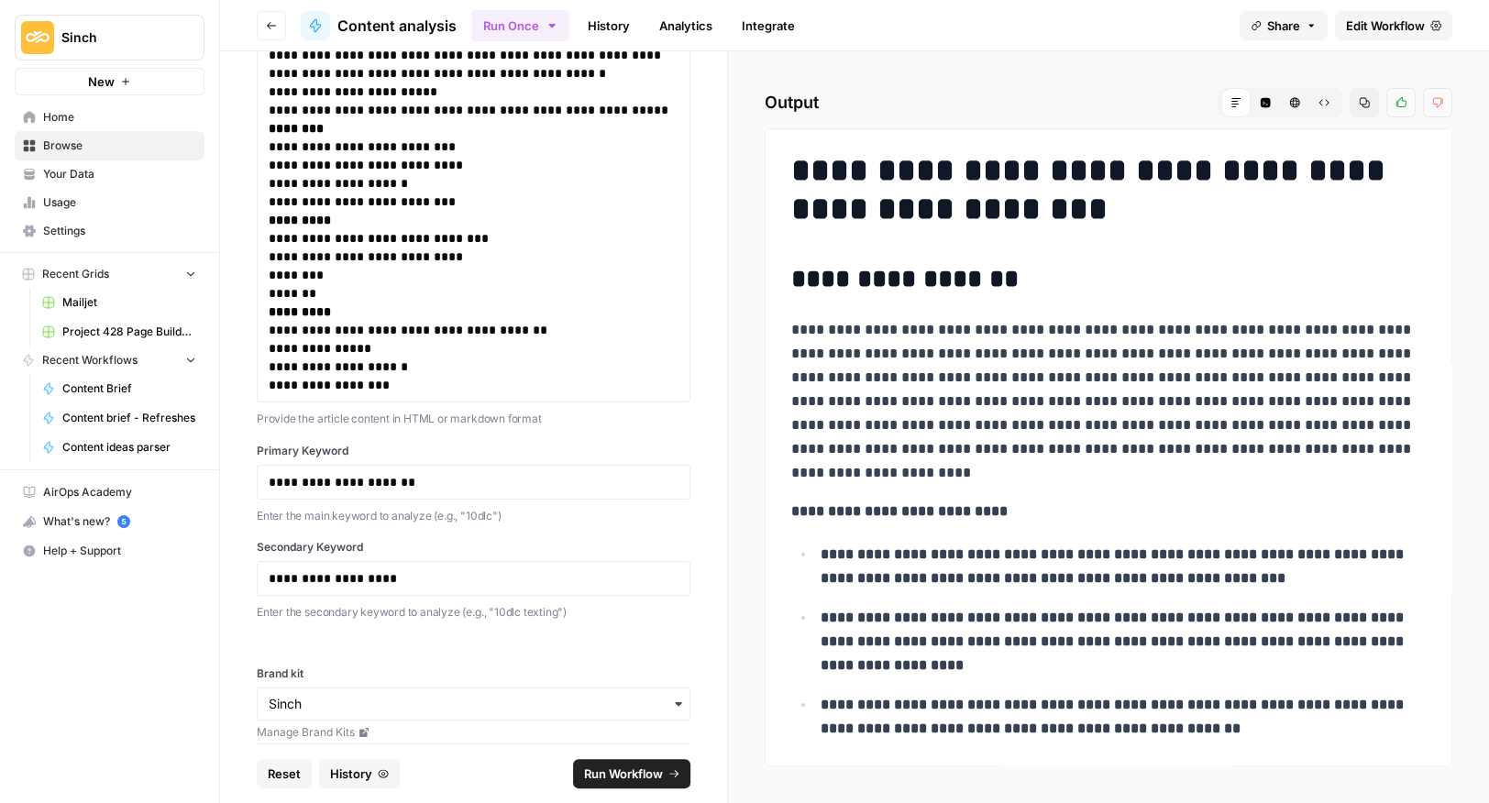
click at [1353, 102] on button "Copy" at bounding box center [1364, 102] width 29 height 29
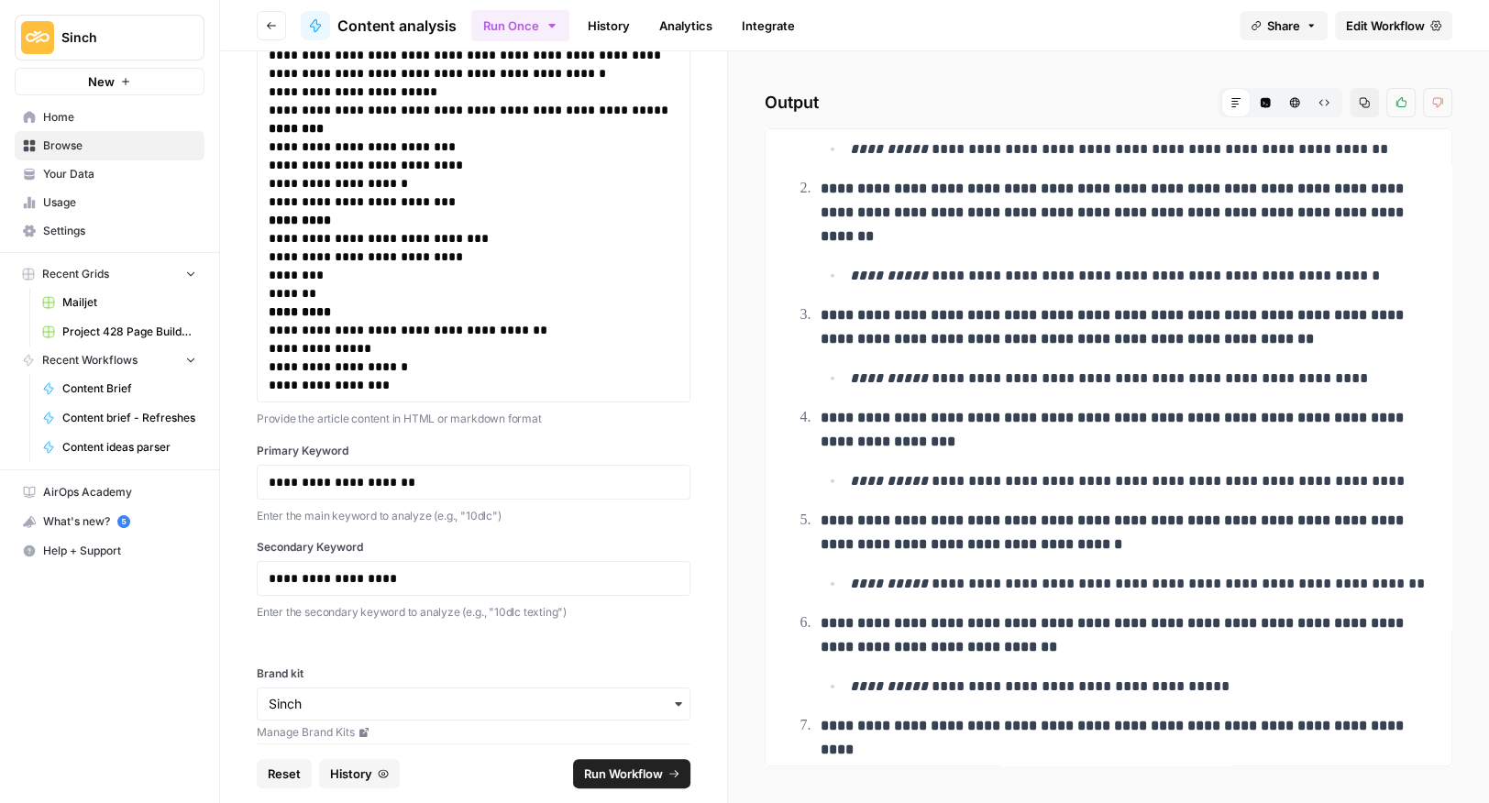
scroll to position [6634, 0]
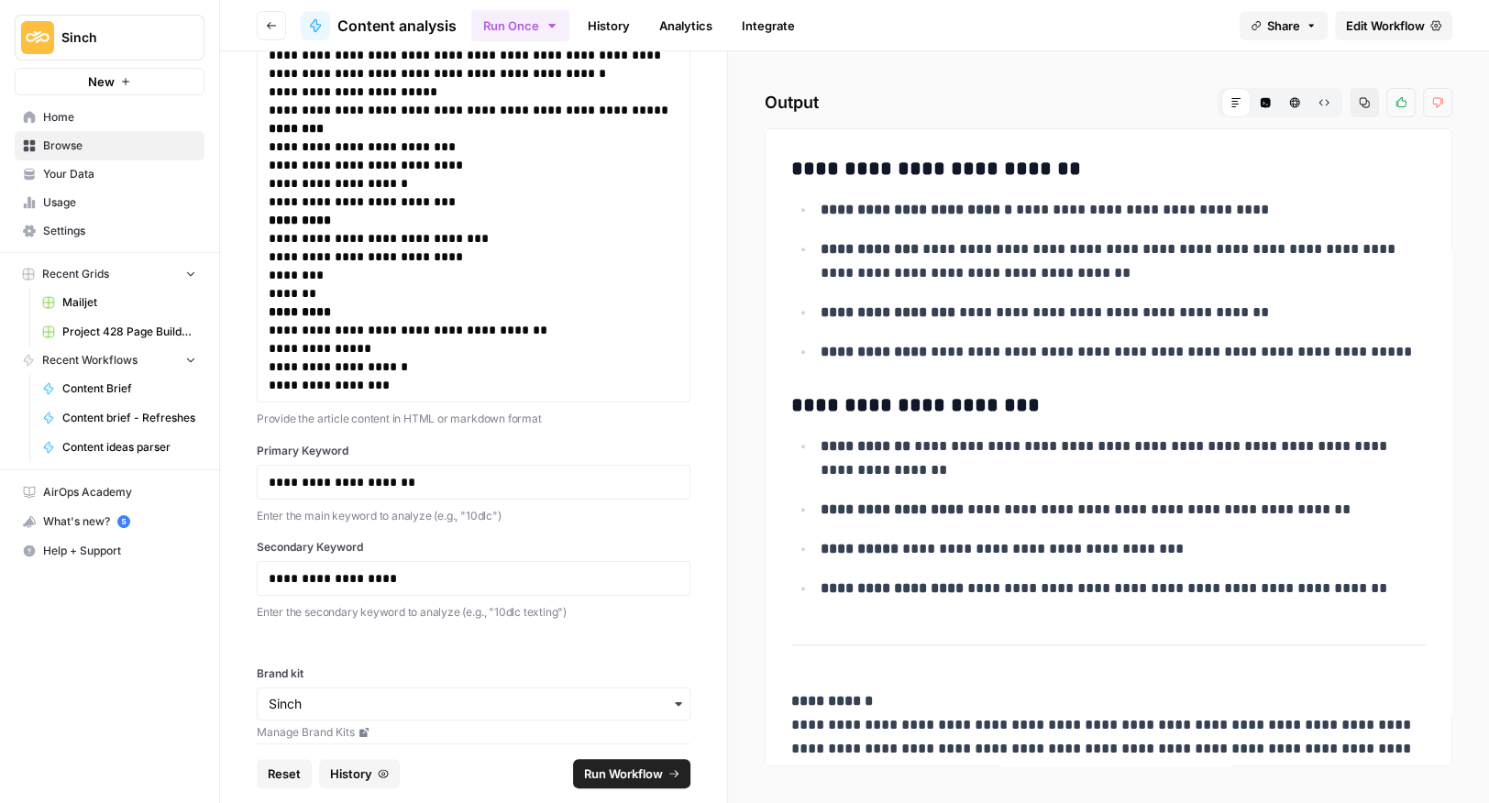
drag, startPoint x: 790, startPoint y: 160, endPoint x: 1323, endPoint y: 898, distance: 909.6
click at [1323, 802] on html "**********" at bounding box center [744, 401] width 1489 height 803
copy div "**********"
